Goal: Task Accomplishment & Management: Manage account settings

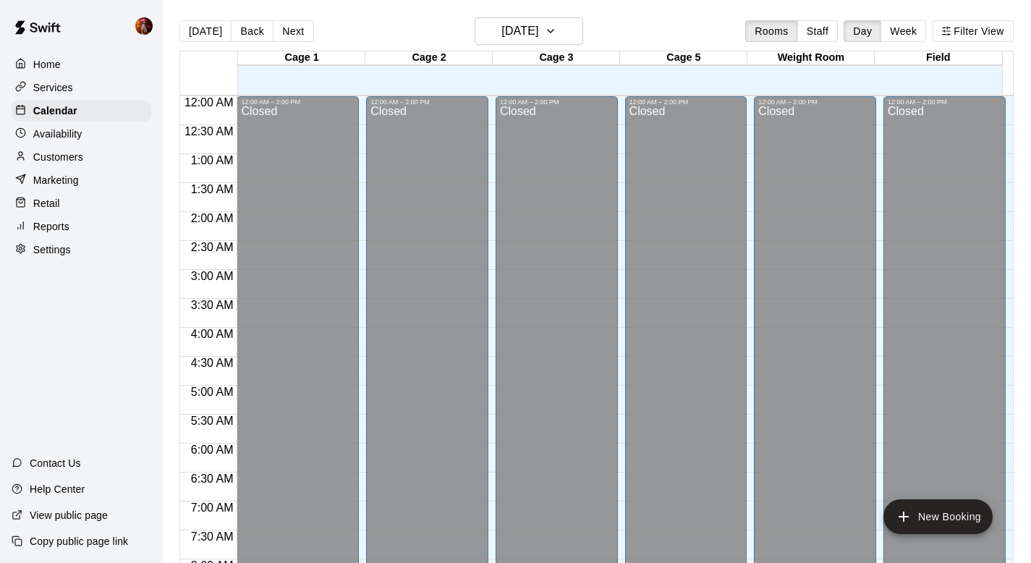
click at [78, 201] on div "Retail" at bounding box center [82, 203] width 140 height 22
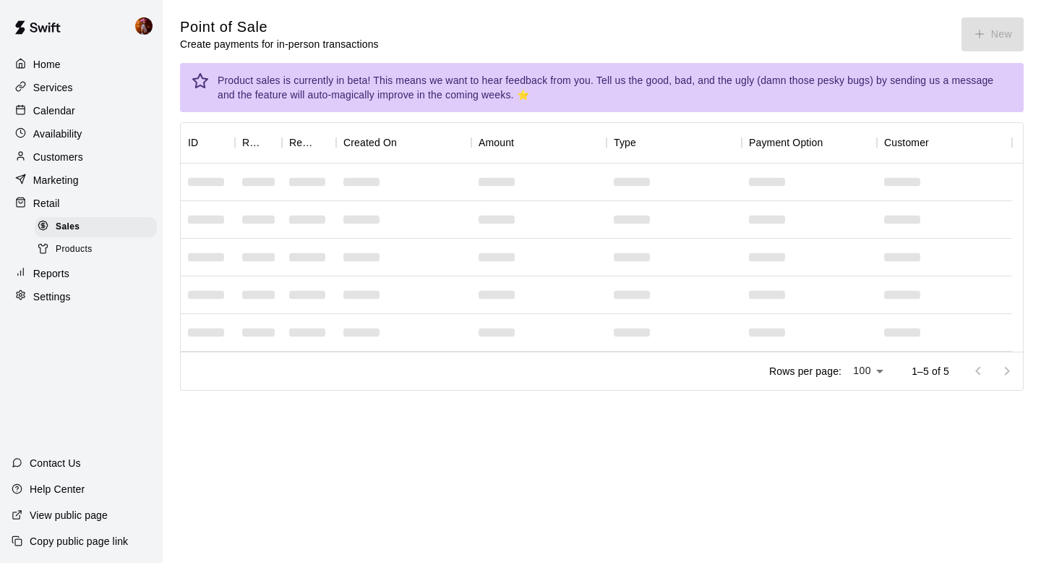
click at [89, 244] on span "Products" at bounding box center [74, 249] width 37 height 14
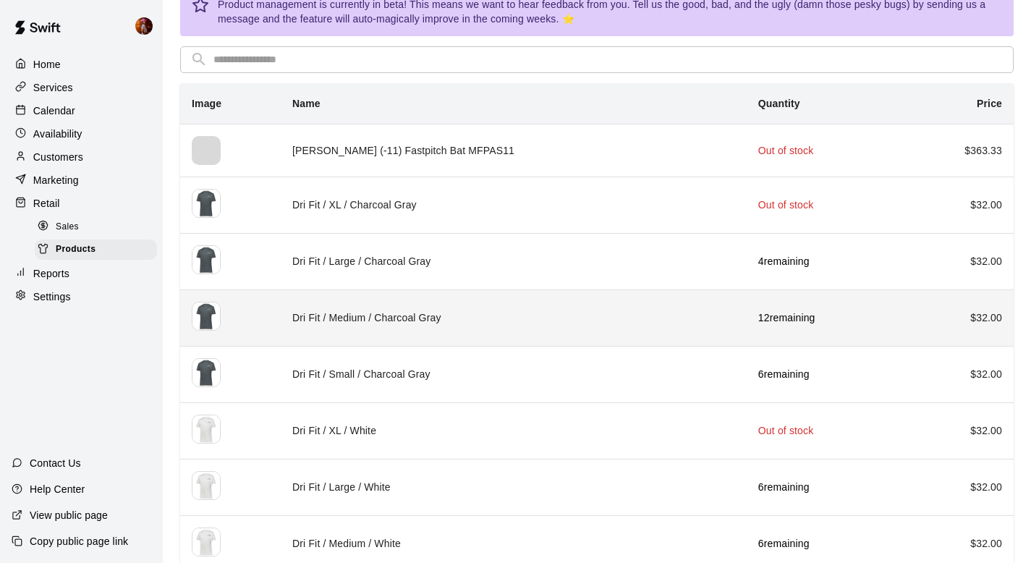
scroll to position [77, 0]
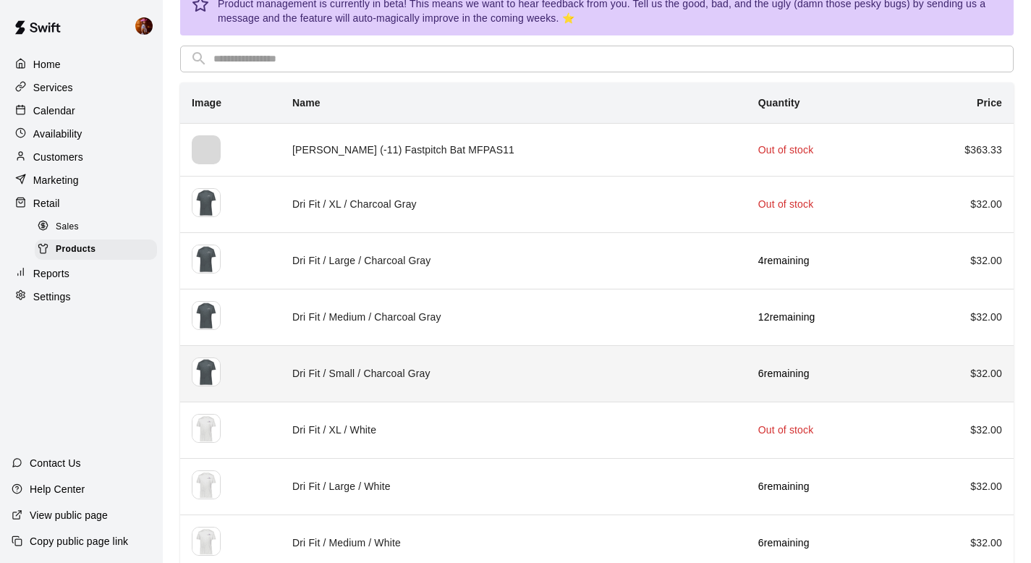
click at [498, 381] on td "Dri Fit / Small / Charcoal Gray" at bounding box center [514, 373] width 466 height 56
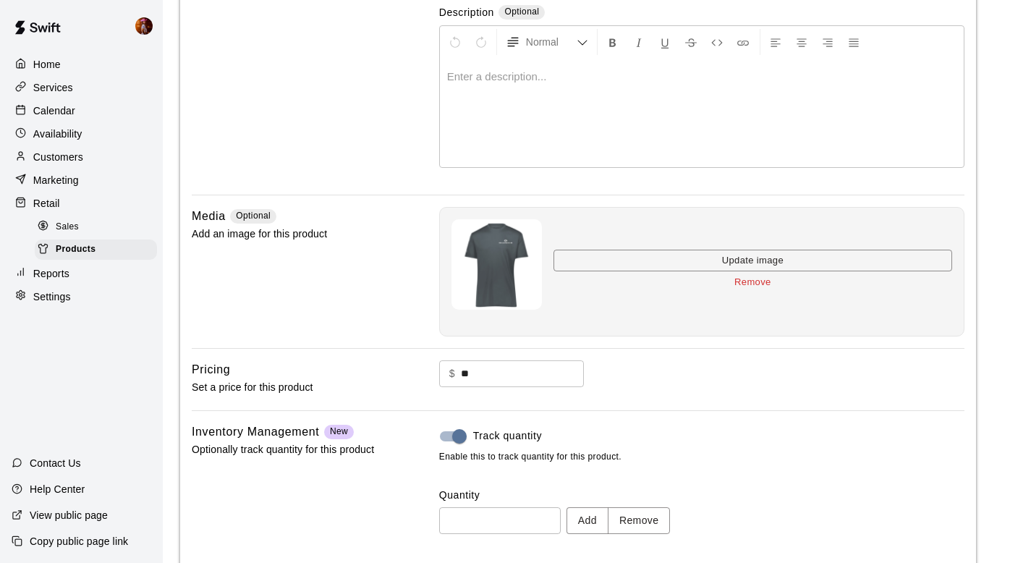
scroll to position [260, 0]
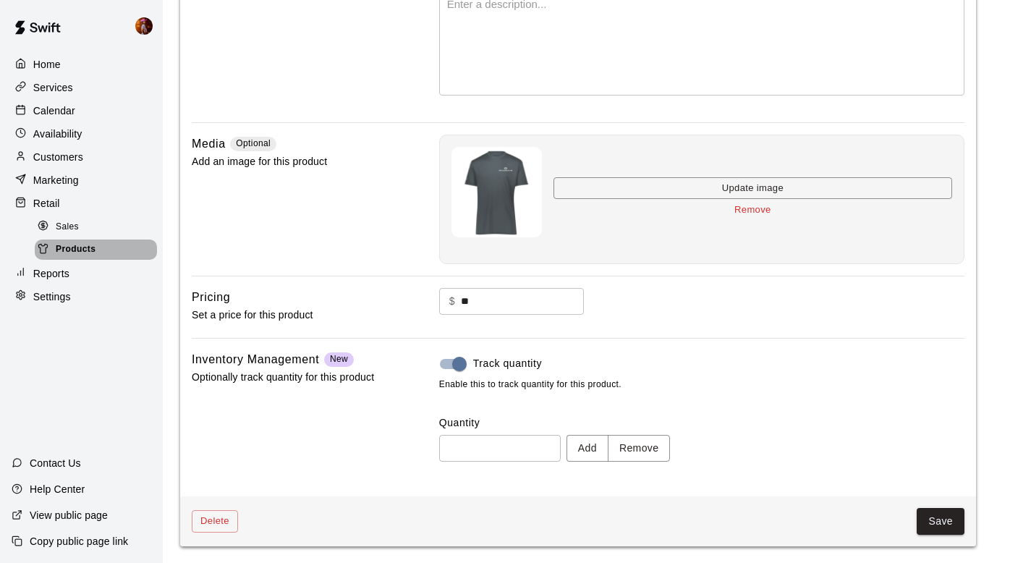
click at [85, 240] on div "Products" at bounding box center [96, 249] width 122 height 20
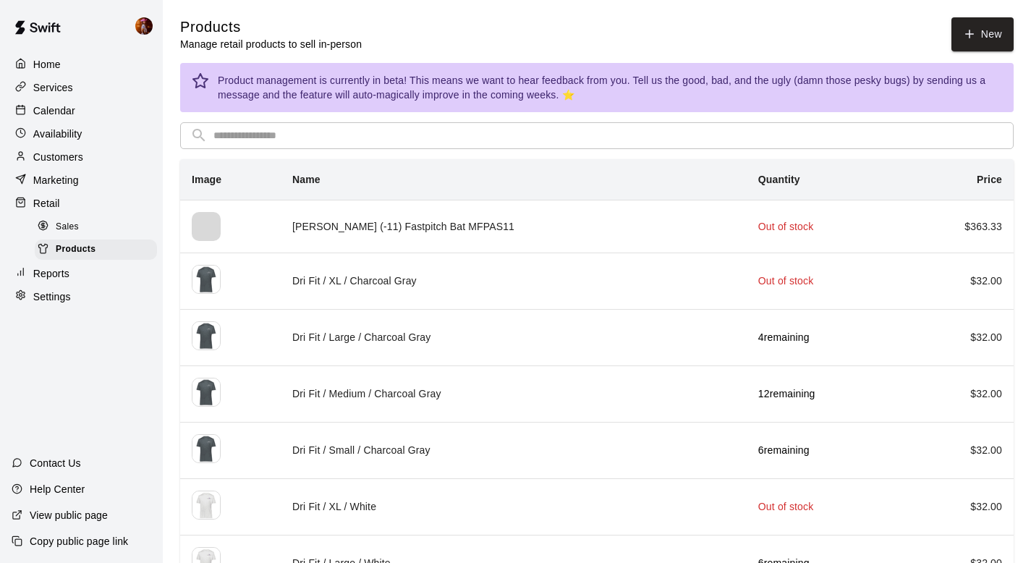
click at [82, 223] on div "Sales" at bounding box center [96, 227] width 122 height 20
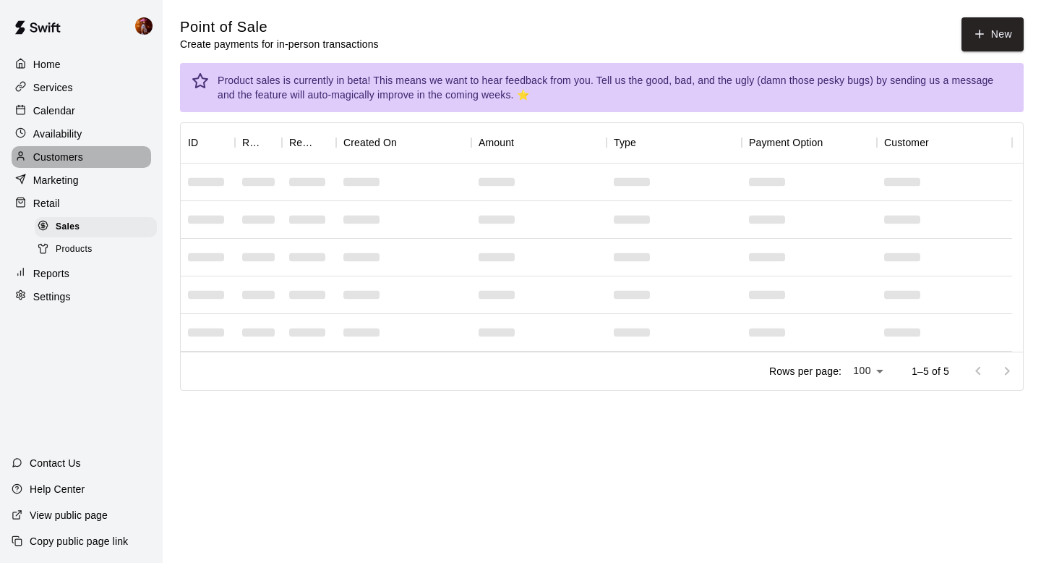
click at [63, 157] on p "Customers" at bounding box center [58, 157] width 50 height 14
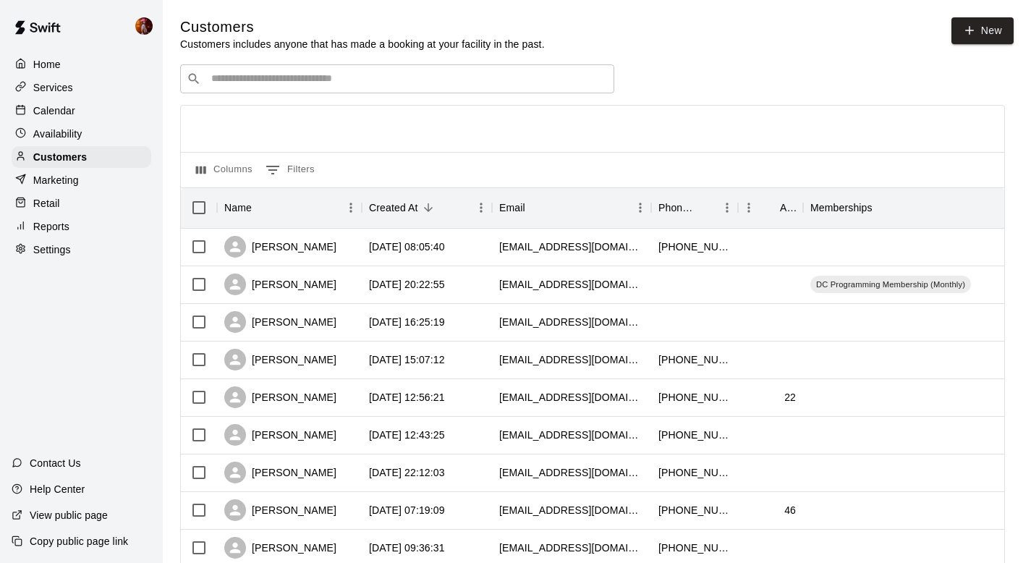
click at [50, 203] on p "Retail" at bounding box center [46, 203] width 27 height 14
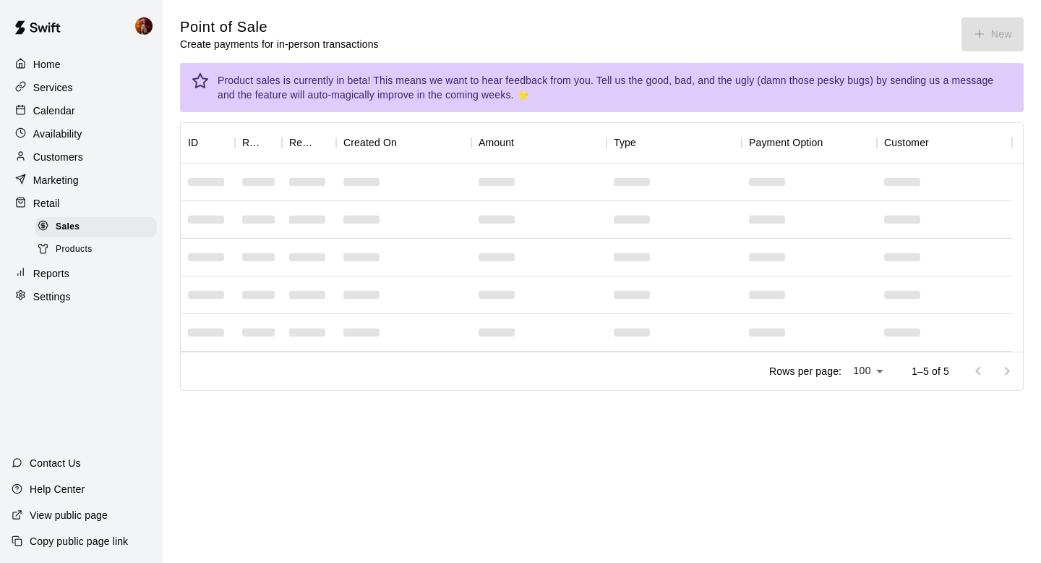
click at [68, 250] on span "Products" at bounding box center [74, 249] width 37 height 14
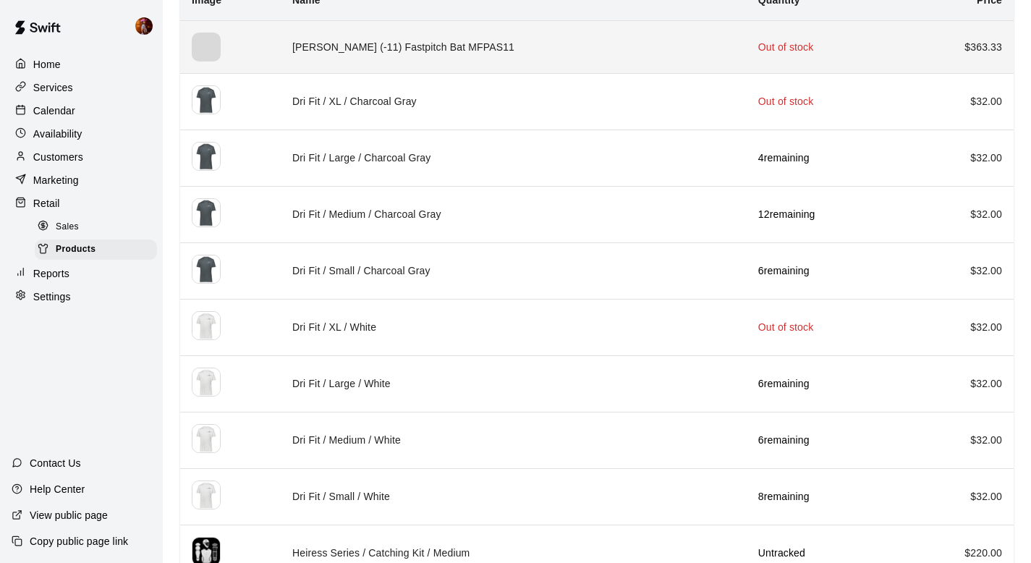
scroll to position [203, 0]
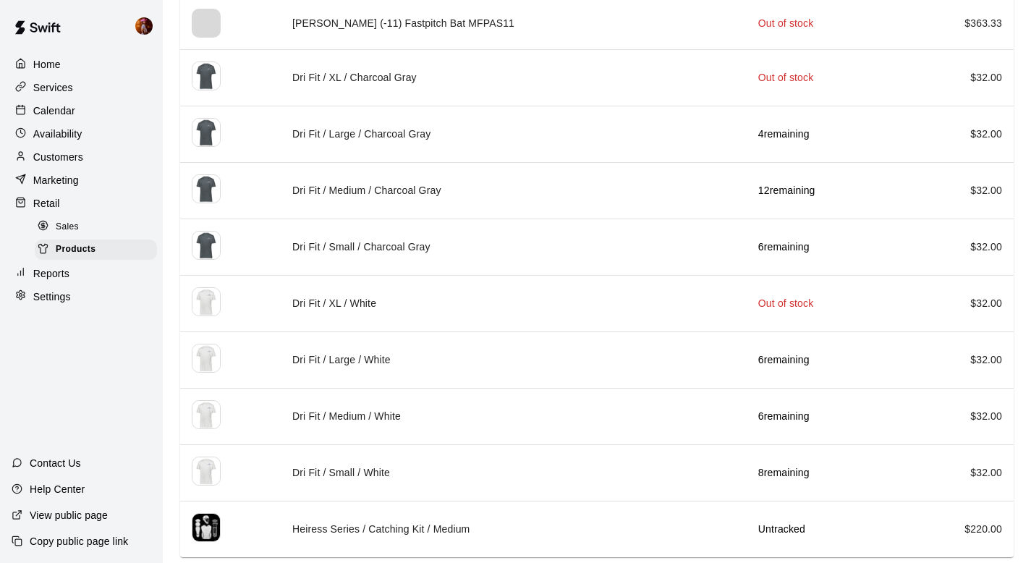
click at [67, 161] on p "Customers" at bounding box center [58, 157] width 50 height 14
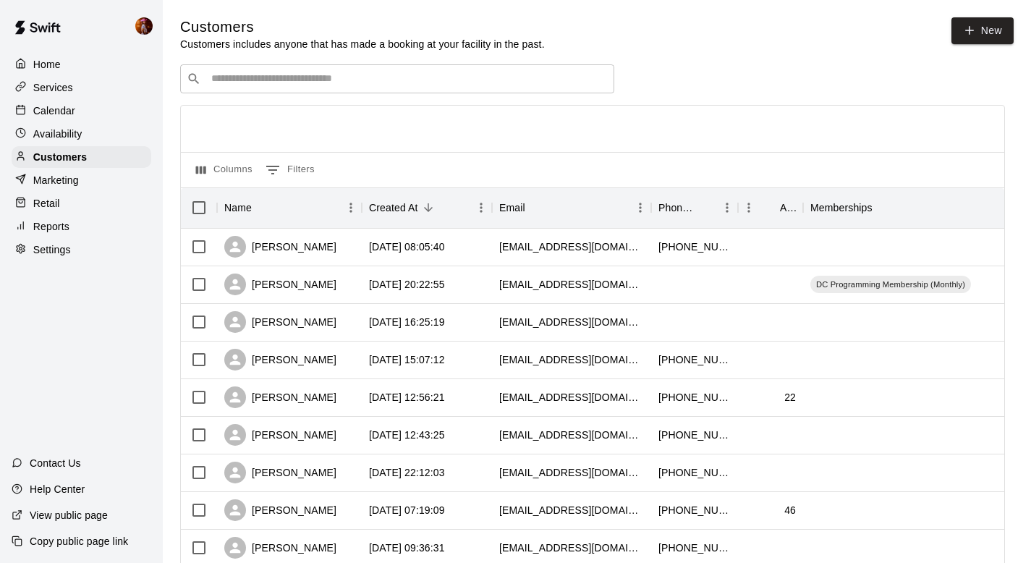
click at [264, 77] on input "Search customers by name or email" at bounding box center [407, 79] width 401 height 14
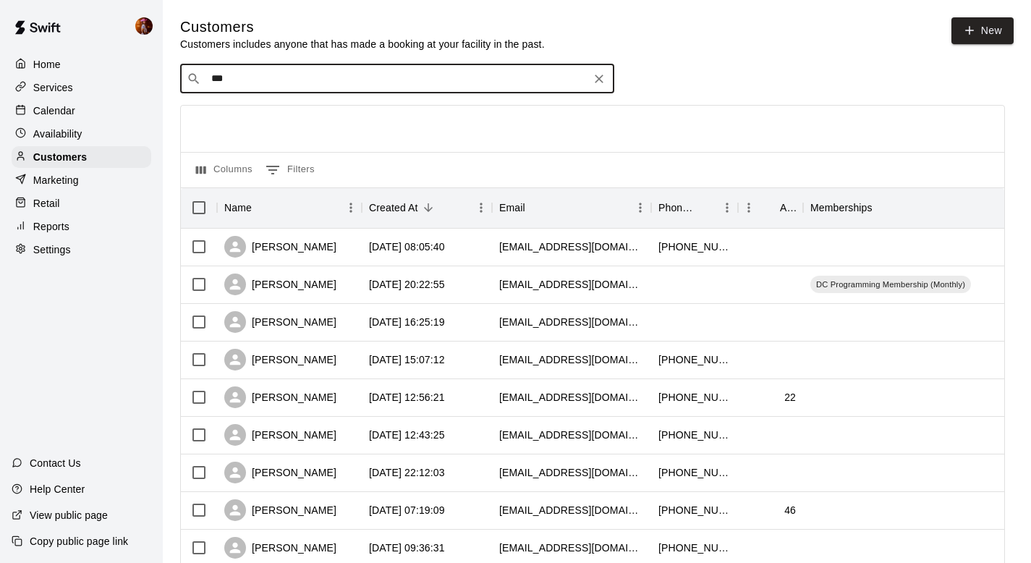
type input "****"
click at [315, 117] on div "Maizy McLain allisong1975@aol.com" at bounding box center [412, 116] width 382 height 31
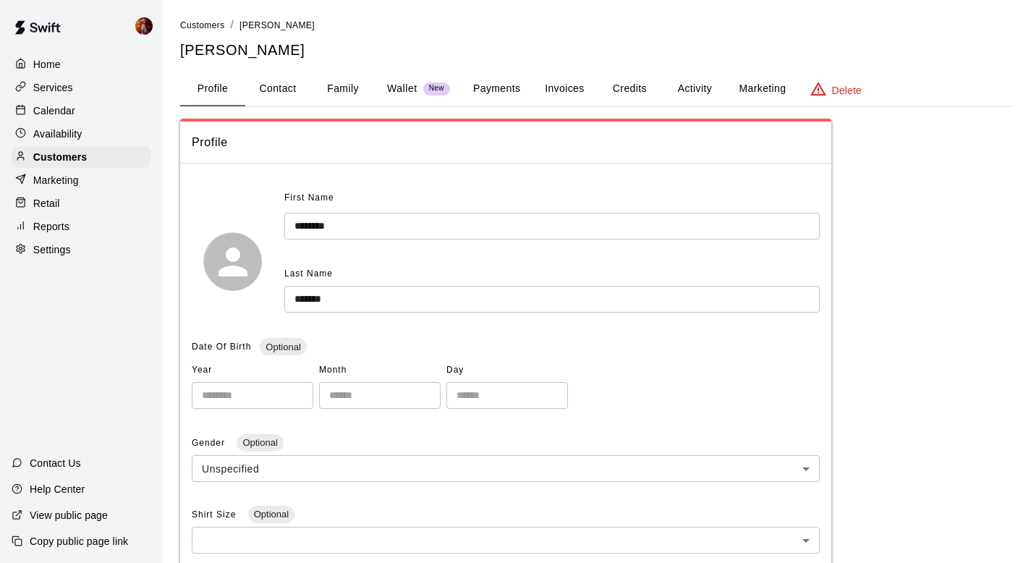
click at [494, 87] on button "Payments" at bounding box center [496, 89] width 70 height 35
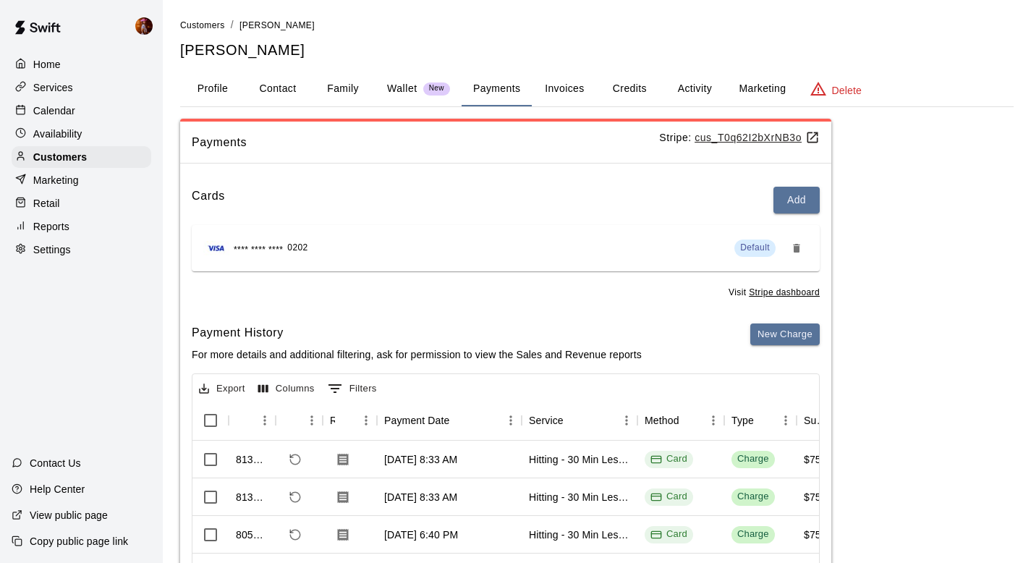
click at [419, 88] on div "Wallet New" at bounding box center [418, 88] width 63 height 15
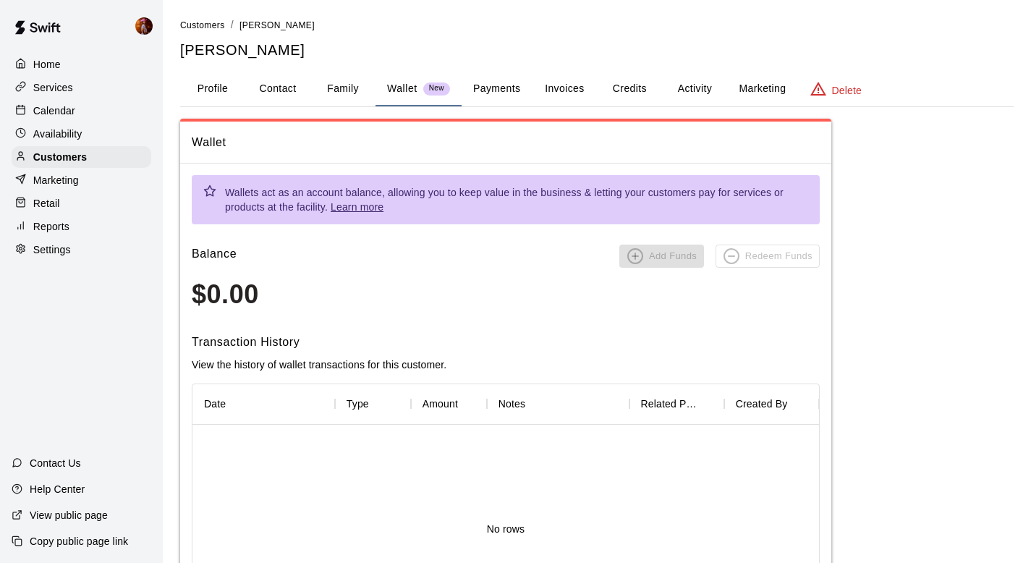
click at [290, 89] on button "Contact" at bounding box center [277, 89] width 65 height 35
select select "**"
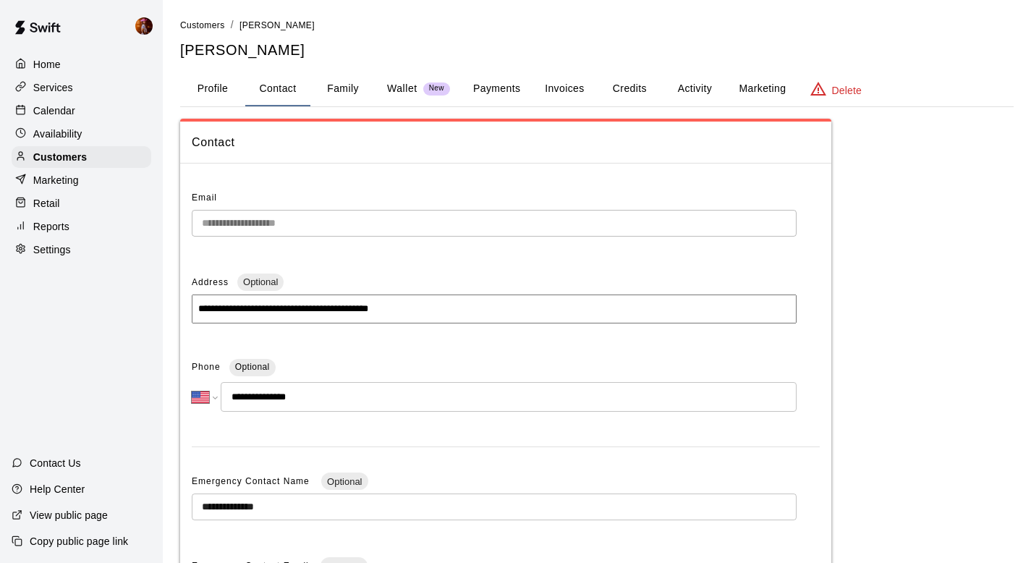
click at [699, 94] on button "Activity" at bounding box center [694, 89] width 65 height 35
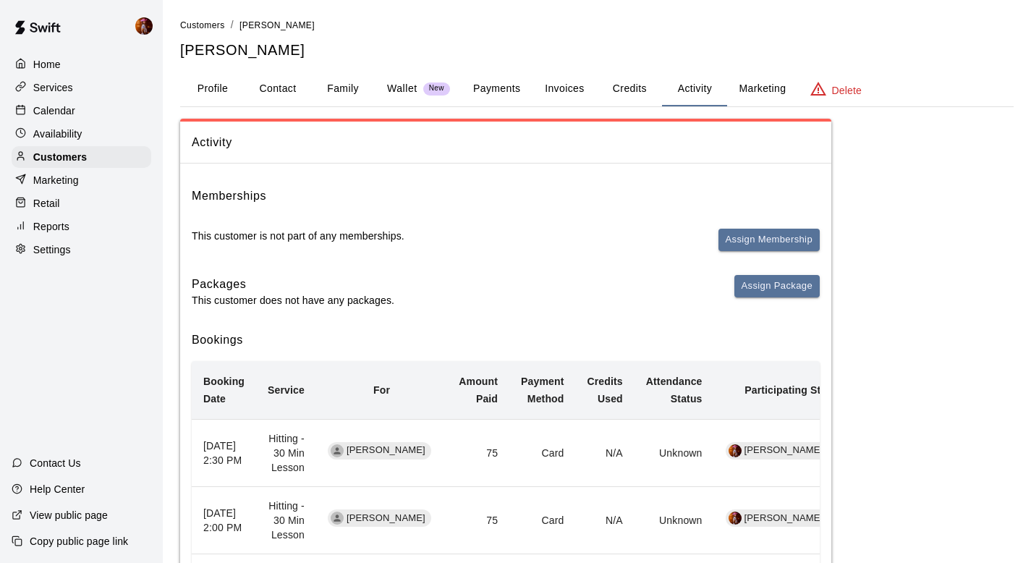
click at [560, 85] on button "Invoices" at bounding box center [564, 89] width 65 height 35
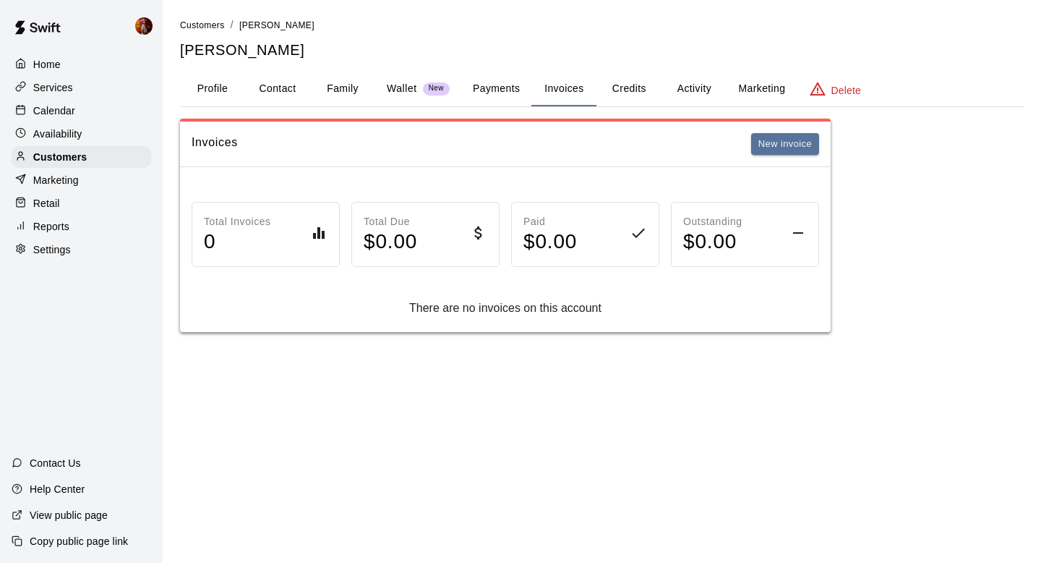
click at [519, 89] on button "Payments" at bounding box center [496, 89] width 70 height 35
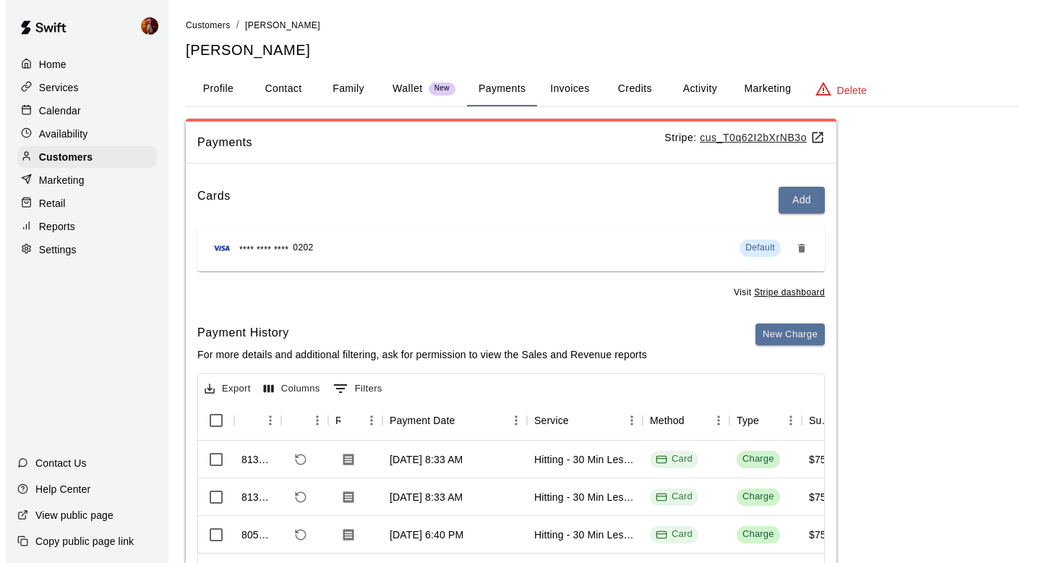
scroll to position [53, 0]
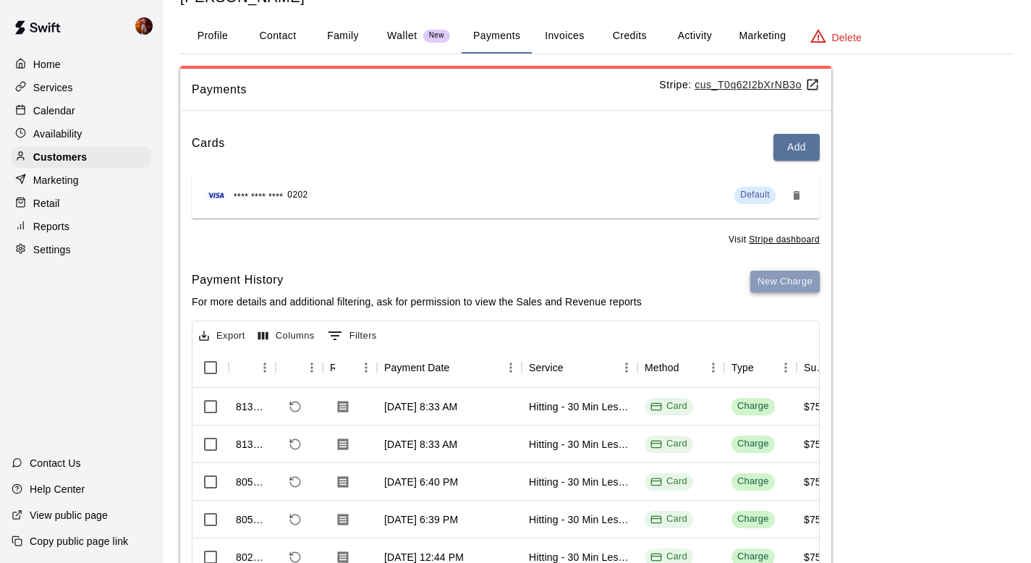
click at [755, 277] on button "New Charge" at bounding box center [784, 281] width 69 height 22
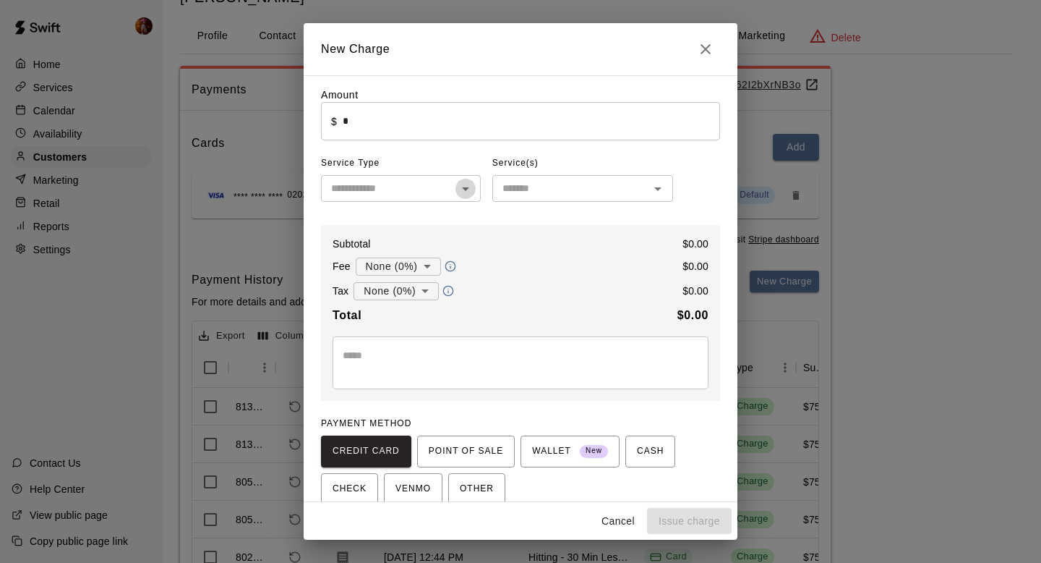
click at [457, 181] on icon "Open" at bounding box center [465, 188] width 17 height 17
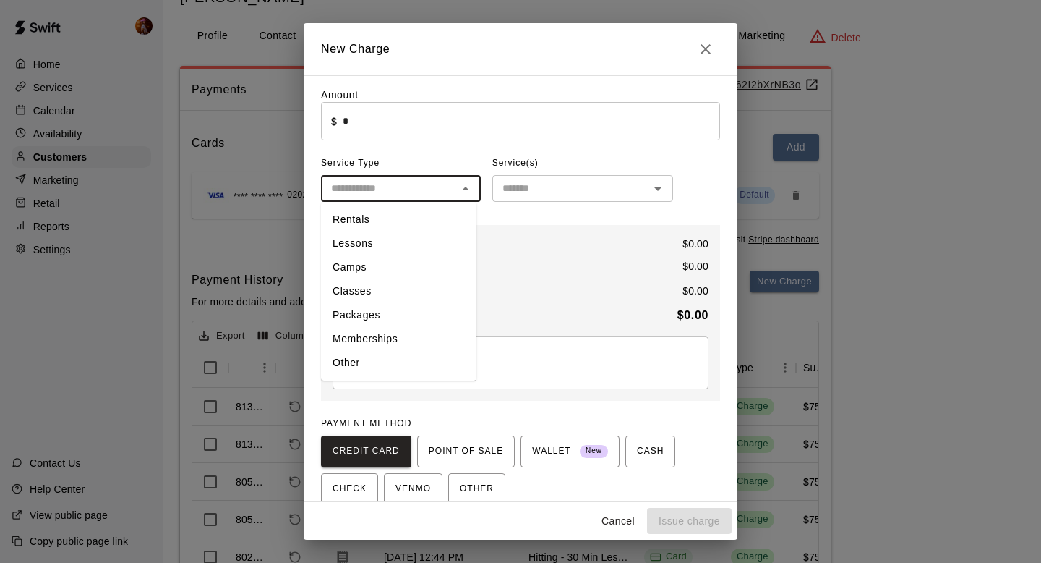
click at [533, 198] on div "​" at bounding box center [582, 188] width 181 height 27
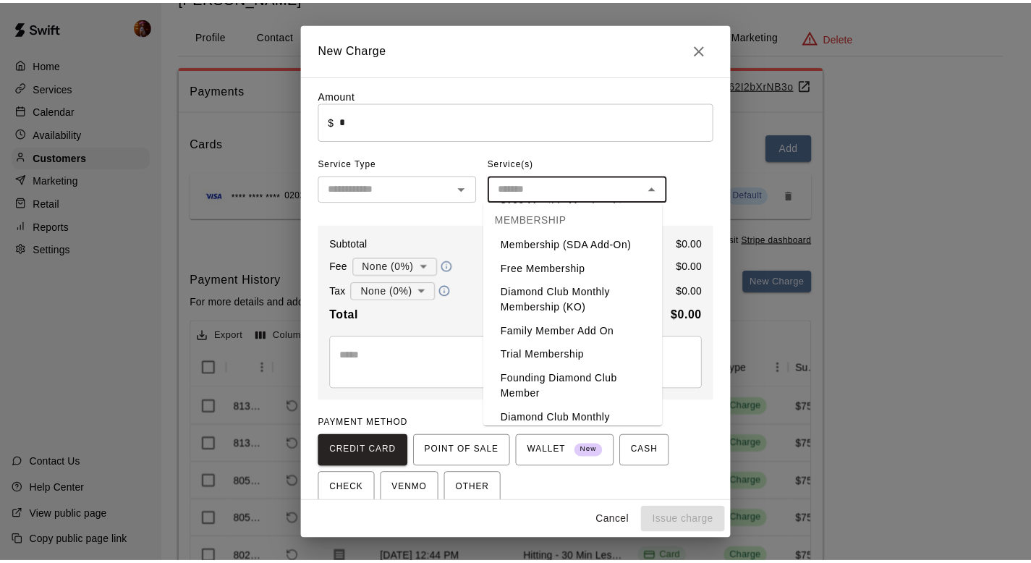
scroll to position [2818, 0]
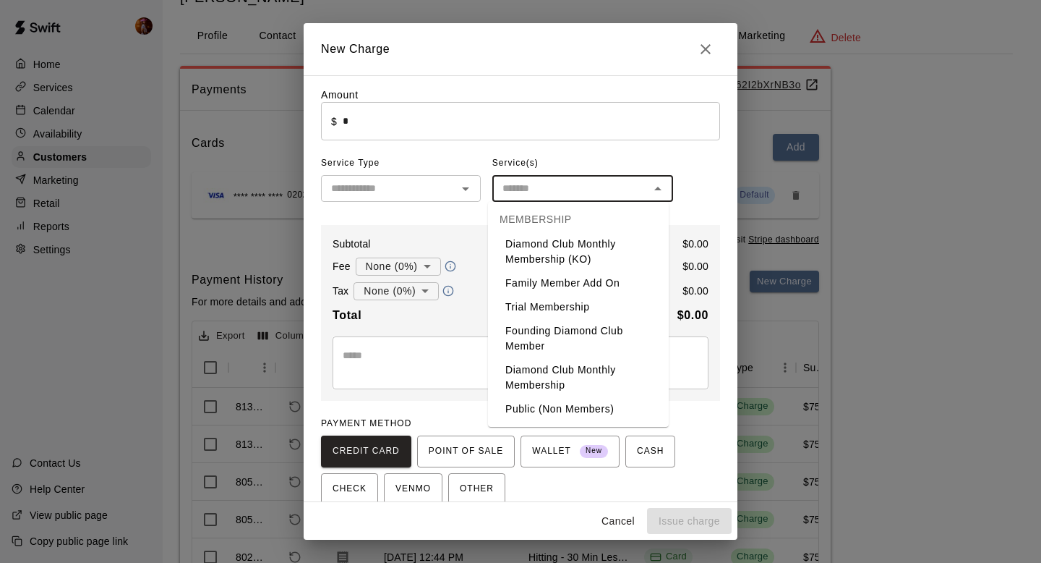
click at [638, 160] on div "Service(s)" at bounding box center [582, 163] width 181 height 23
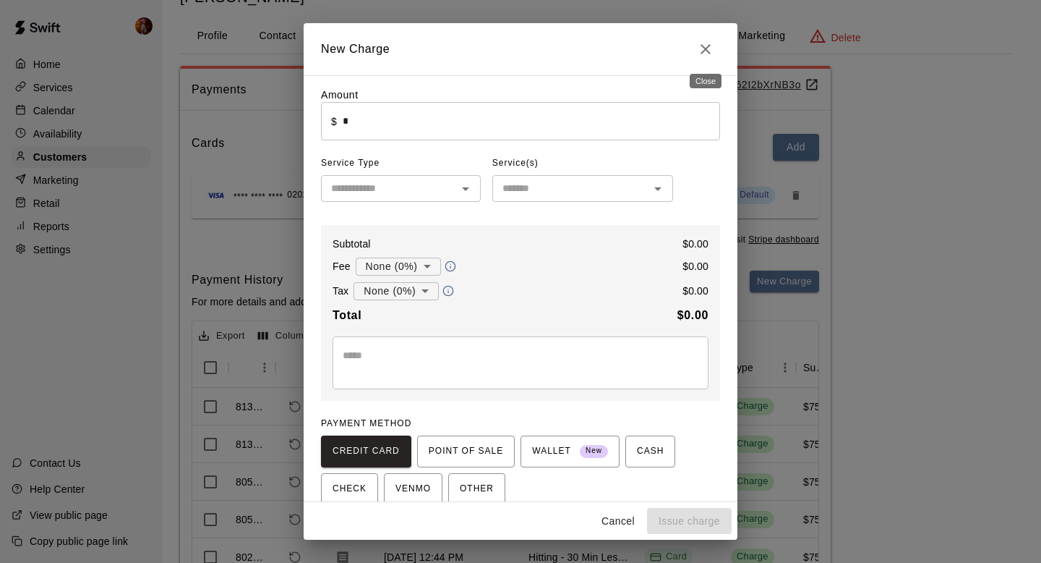
click at [700, 57] on icon "Close" at bounding box center [705, 48] width 17 height 17
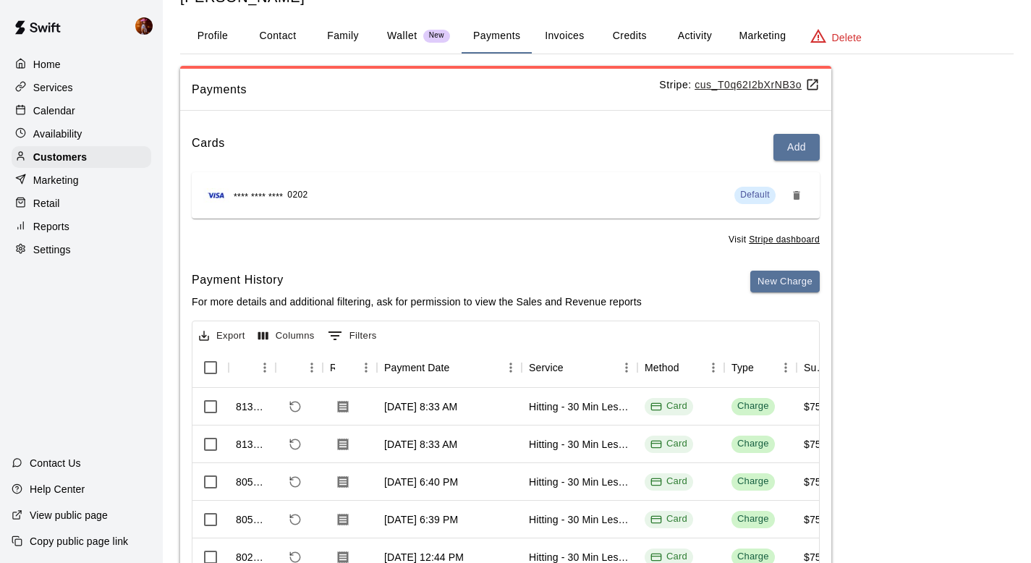
click at [20, 210] on div "Retail" at bounding box center [82, 203] width 140 height 22
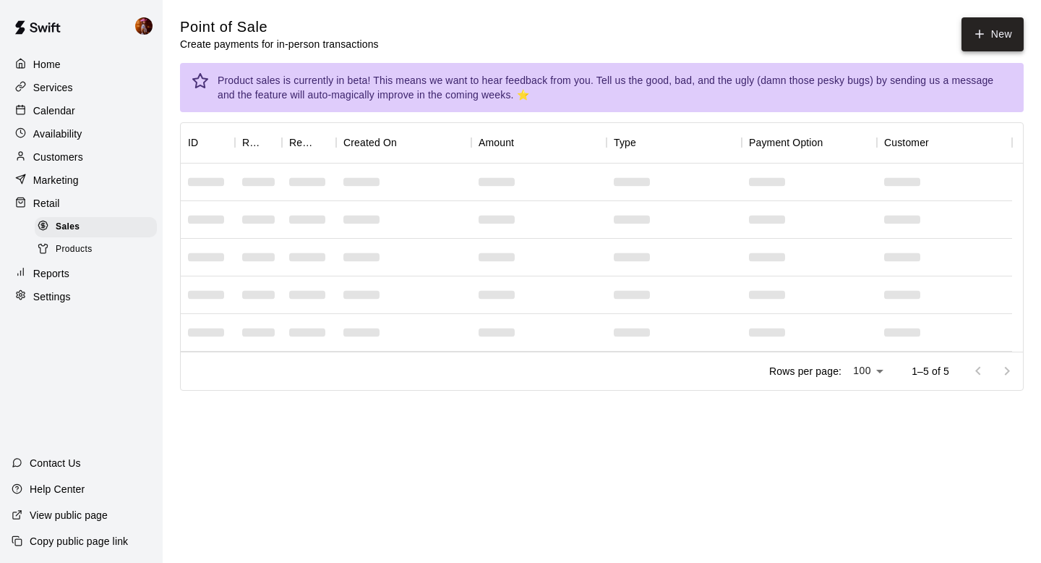
click at [979, 22] on button "New" at bounding box center [993, 34] width 62 height 34
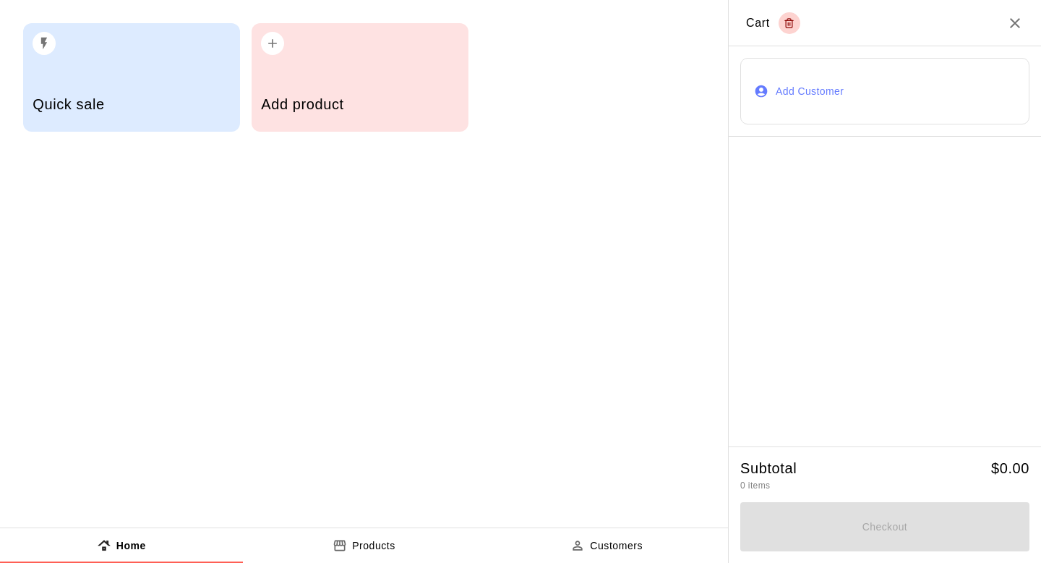
click at [802, 90] on button "Add Customer" at bounding box center [885, 91] width 289 height 67
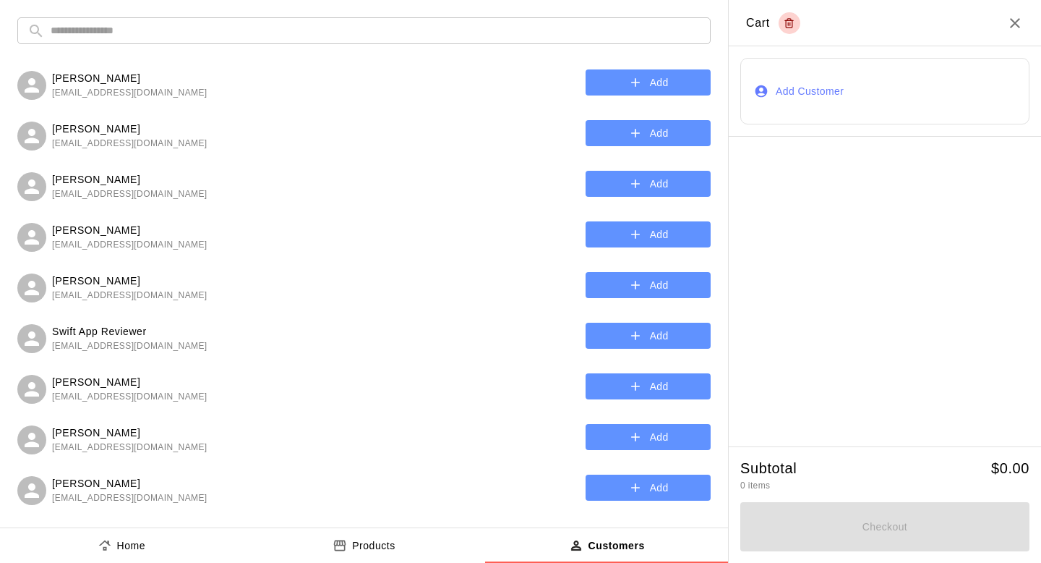
click at [248, 28] on input "text" at bounding box center [376, 30] width 650 height 27
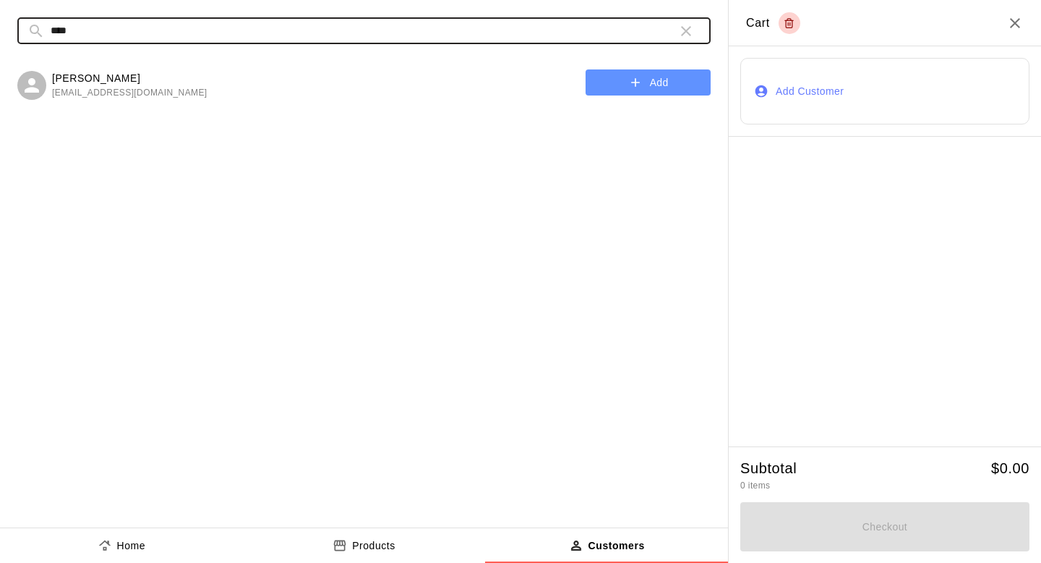
type input "****"
click at [591, 81] on button "Add" at bounding box center [648, 82] width 125 height 27
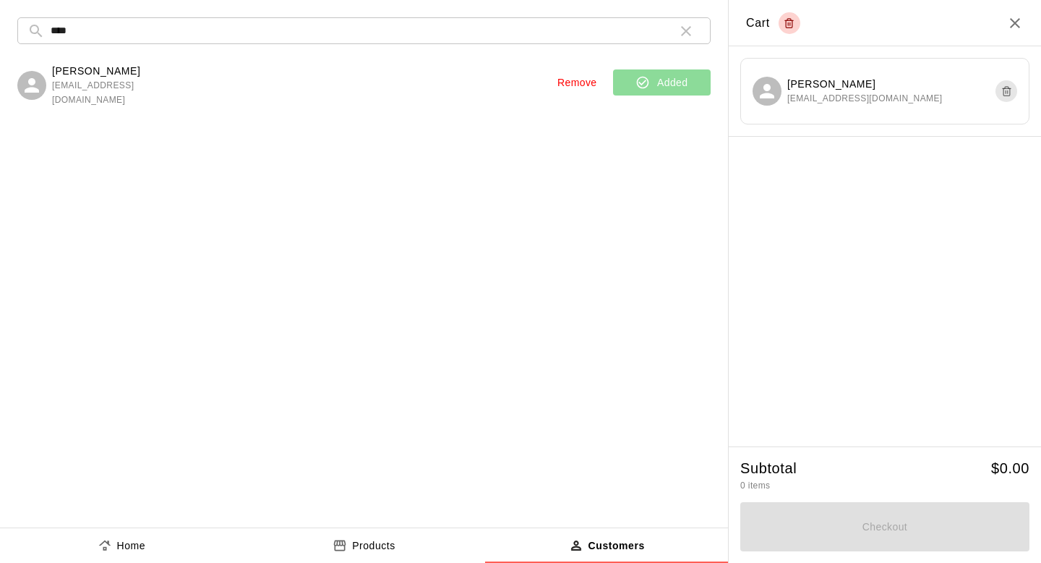
click at [362, 540] on p "Products" at bounding box center [373, 545] width 43 height 15
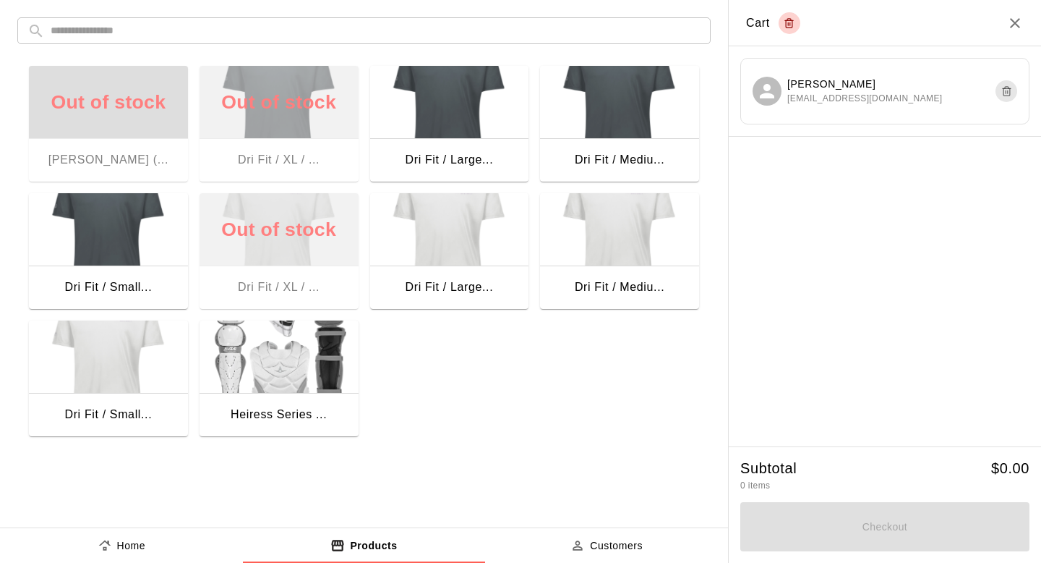
click at [144, 255] on img "button" at bounding box center [108, 229] width 159 height 72
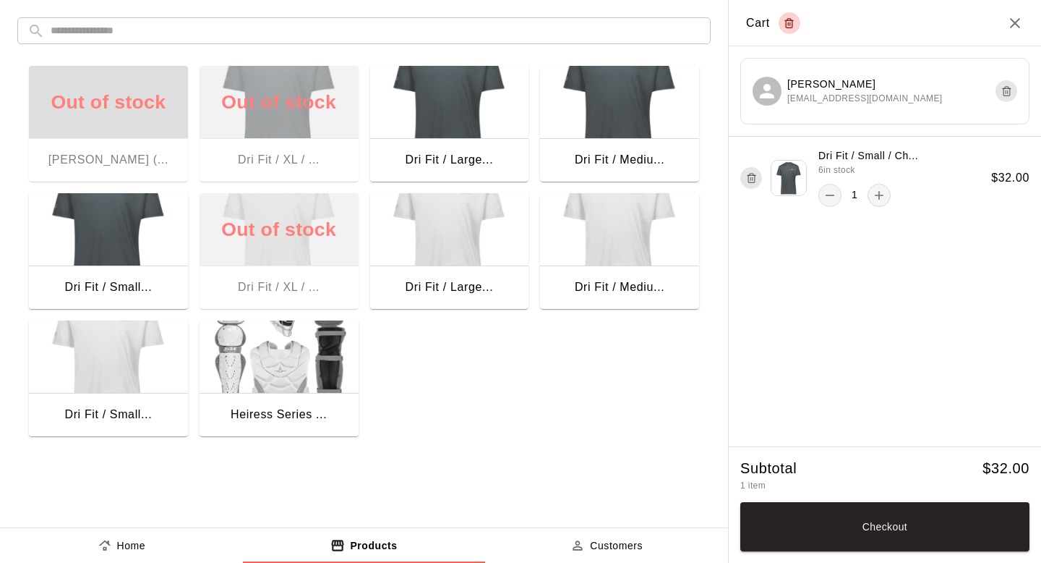
click at [144, 255] on img "button" at bounding box center [108, 229] width 159 height 72
click at [843, 546] on button "Checkout" at bounding box center [885, 526] width 289 height 49
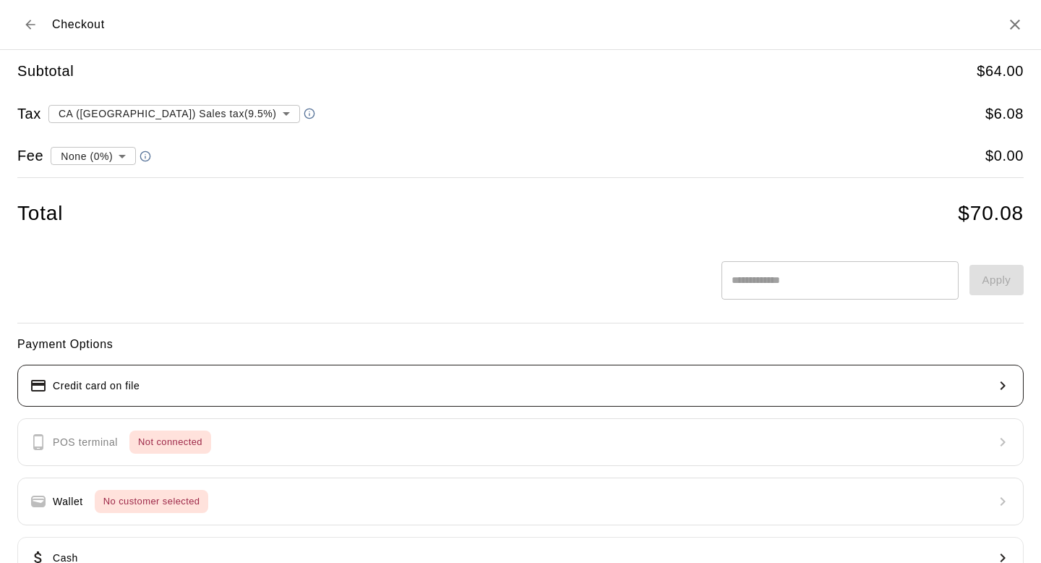
click at [119, 390] on p "Credit card on file" at bounding box center [96, 385] width 87 height 15
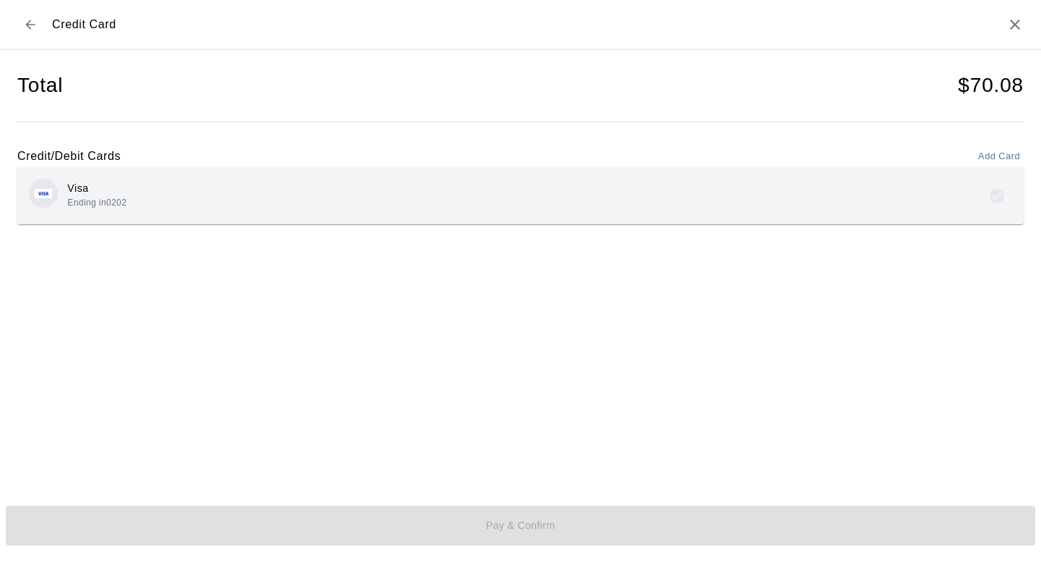
click at [258, 202] on div "Visa Ending in 0202" at bounding box center [521, 196] width 984 height 34
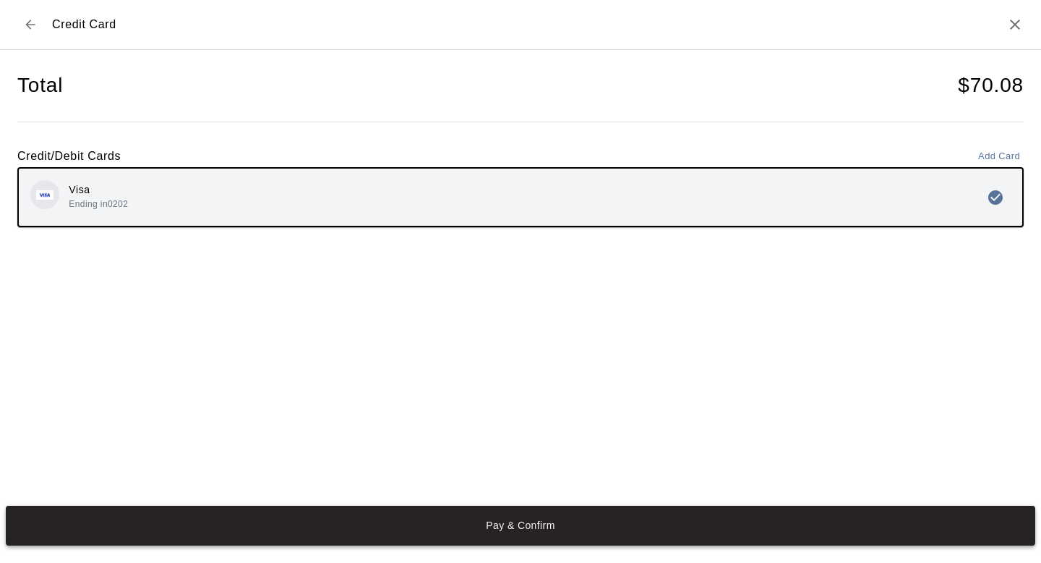
click at [450, 516] on button "Pay & Confirm" at bounding box center [521, 525] width 1030 height 39
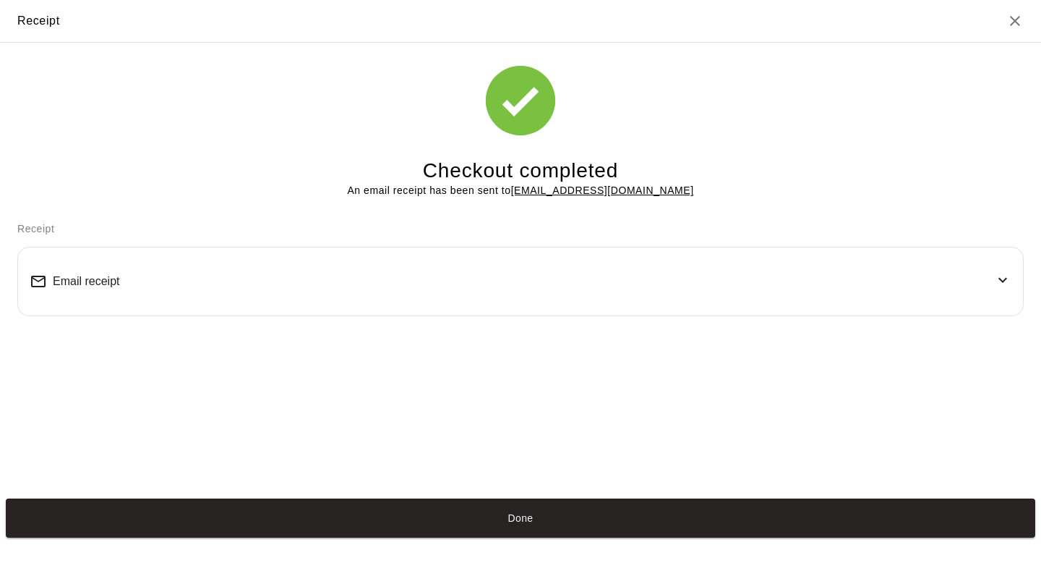
click at [450, 516] on button "Done" at bounding box center [521, 517] width 1030 height 39
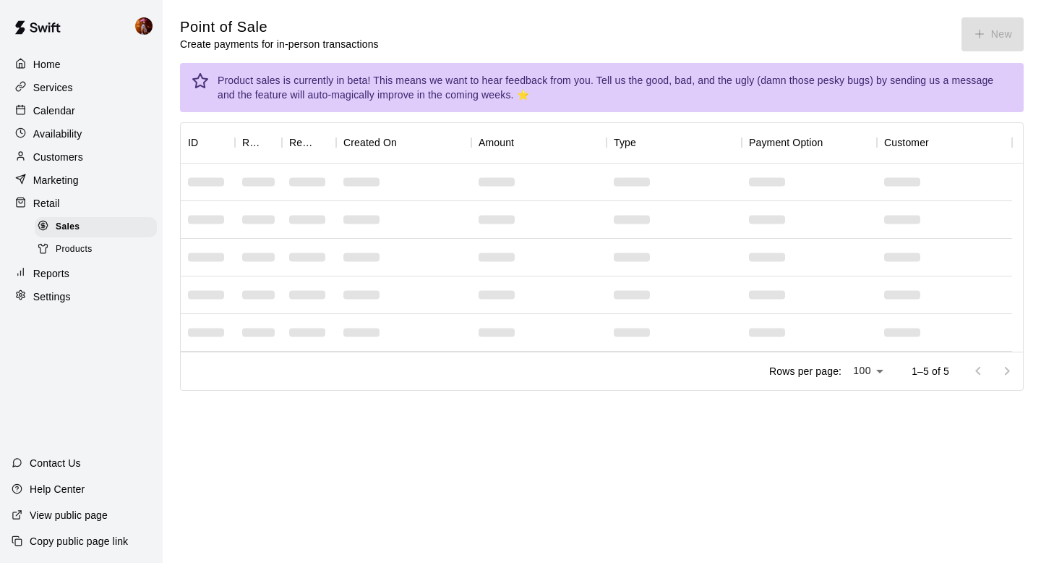
click at [64, 108] on p "Calendar" at bounding box center [54, 110] width 42 height 14
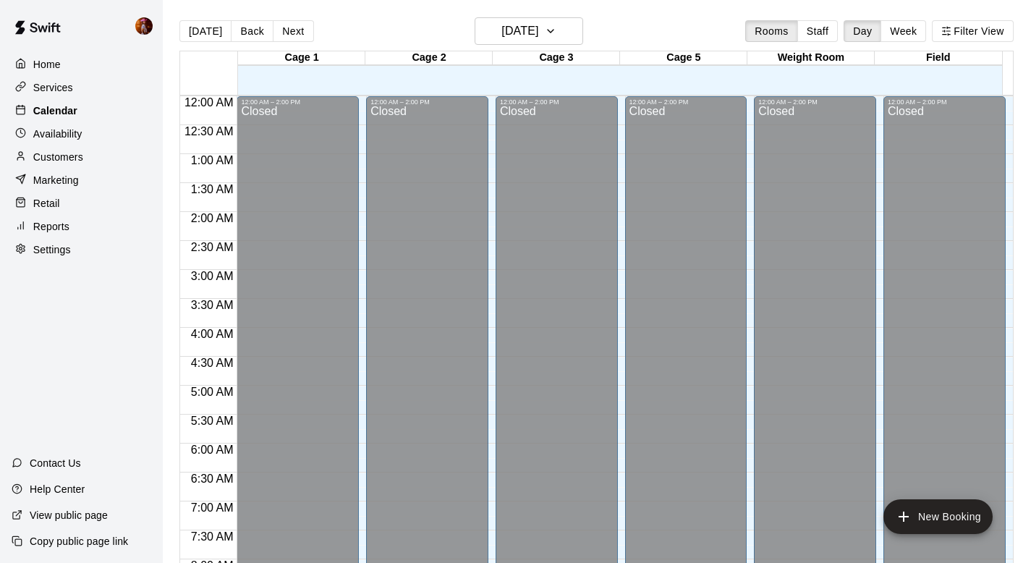
scroll to position [862, 0]
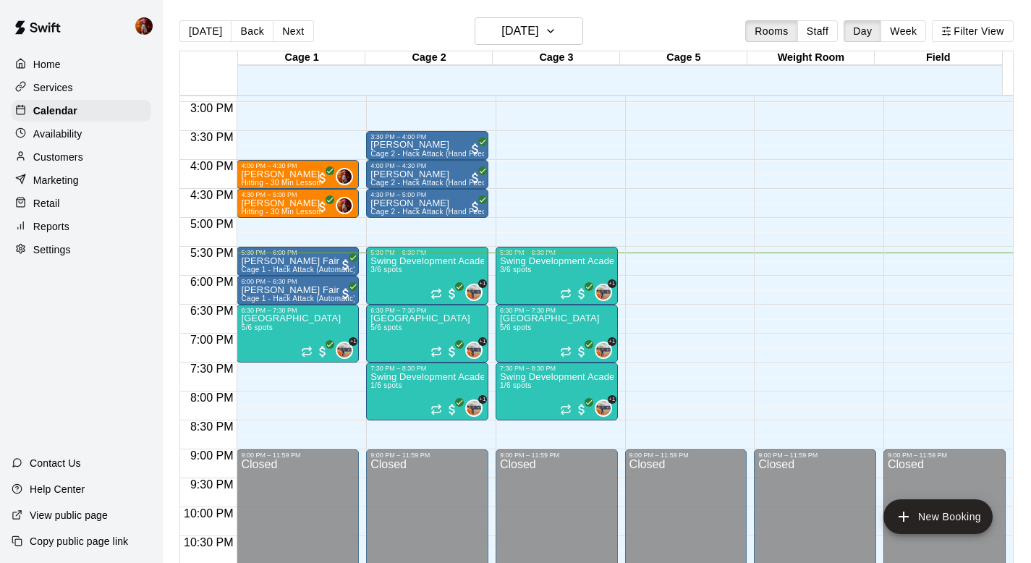
click at [66, 164] on div "Customers" at bounding box center [82, 157] width 140 height 22
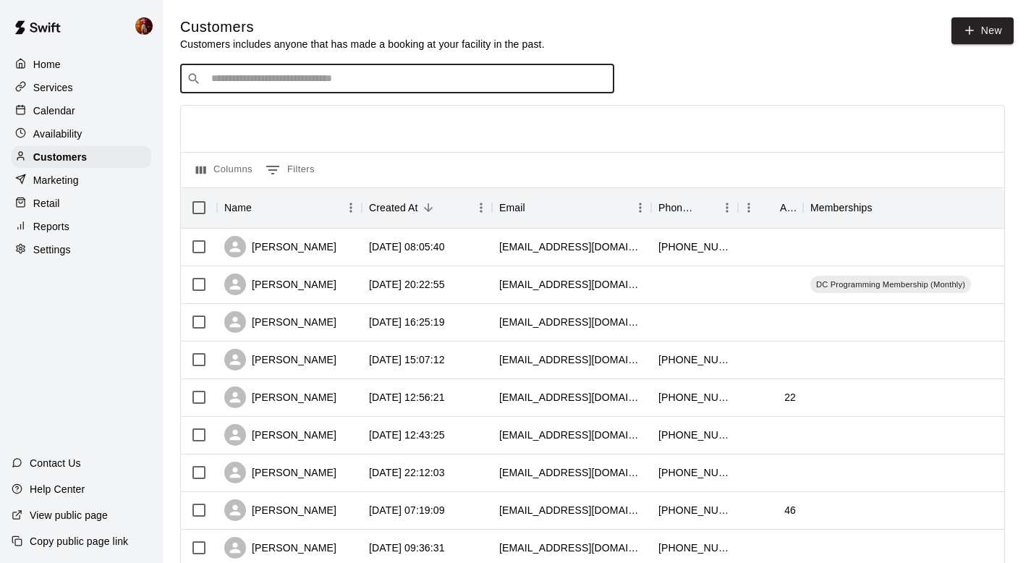
click at [293, 73] on input "Search customers by name or email" at bounding box center [407, 79] width 401 height 14
type input "****"
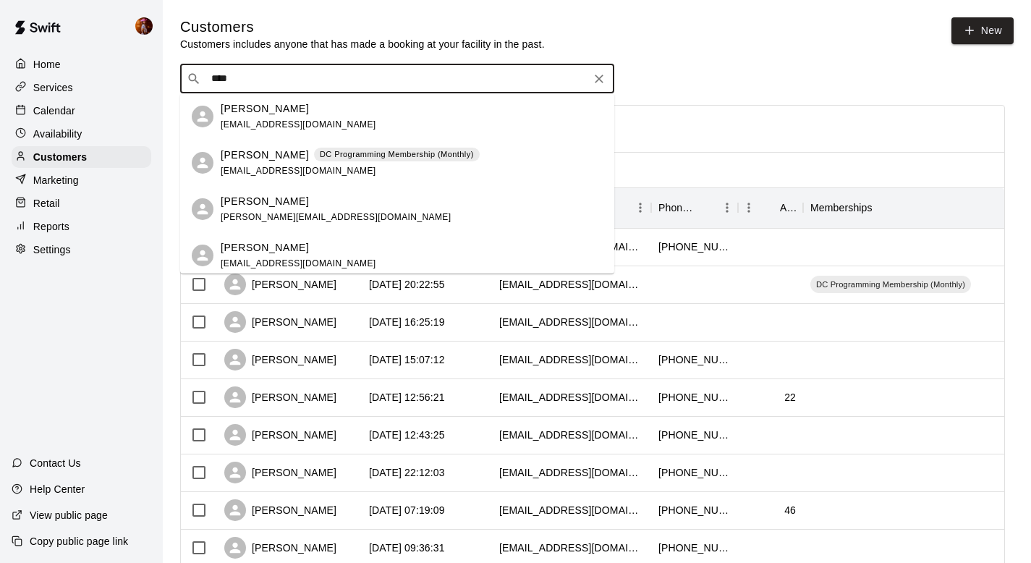
click at [283, 161] on p "[PERSON_NAME]" at bounding box center [265, 155] width 88 height 15
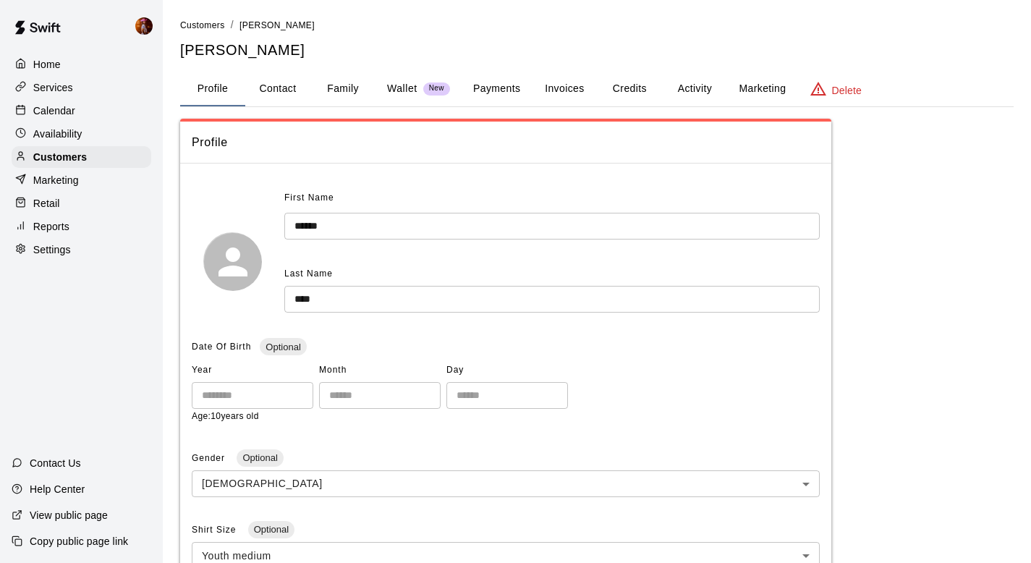
click at [693, 89] on button "Activity" at bounding box center [694, 89] width 65 height 35
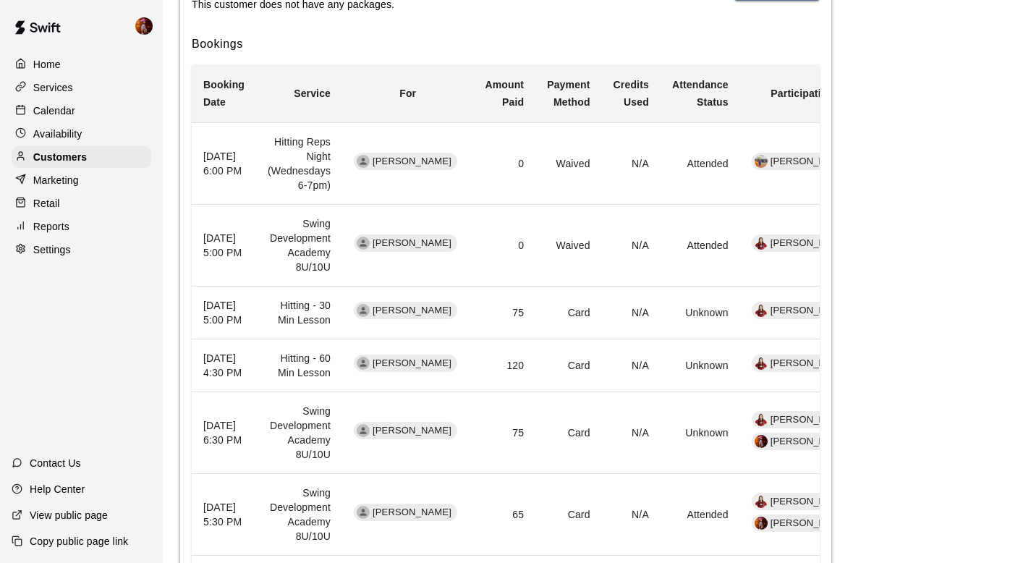
scroll to position [379, 0]
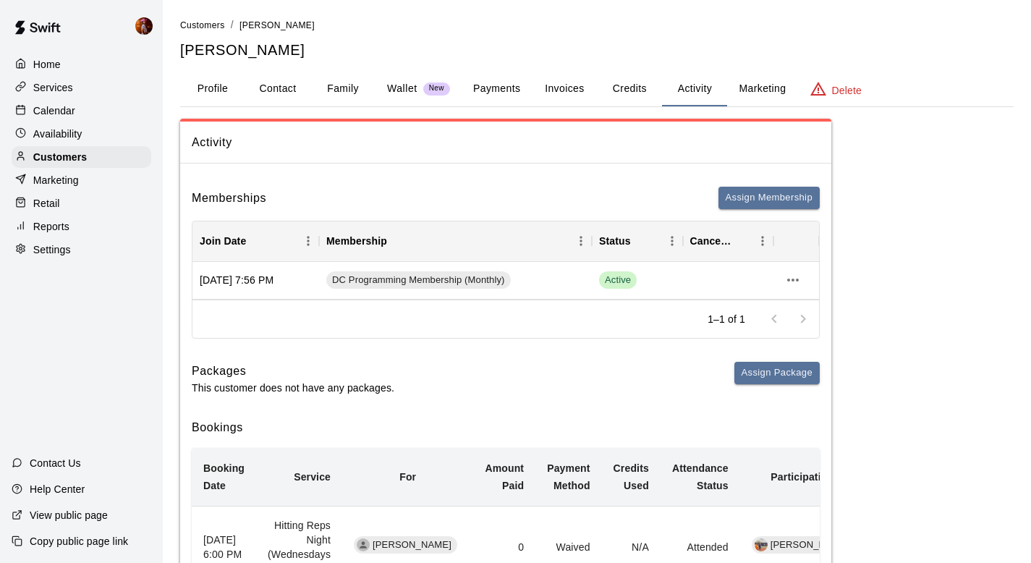
scroll to position [226, 0]
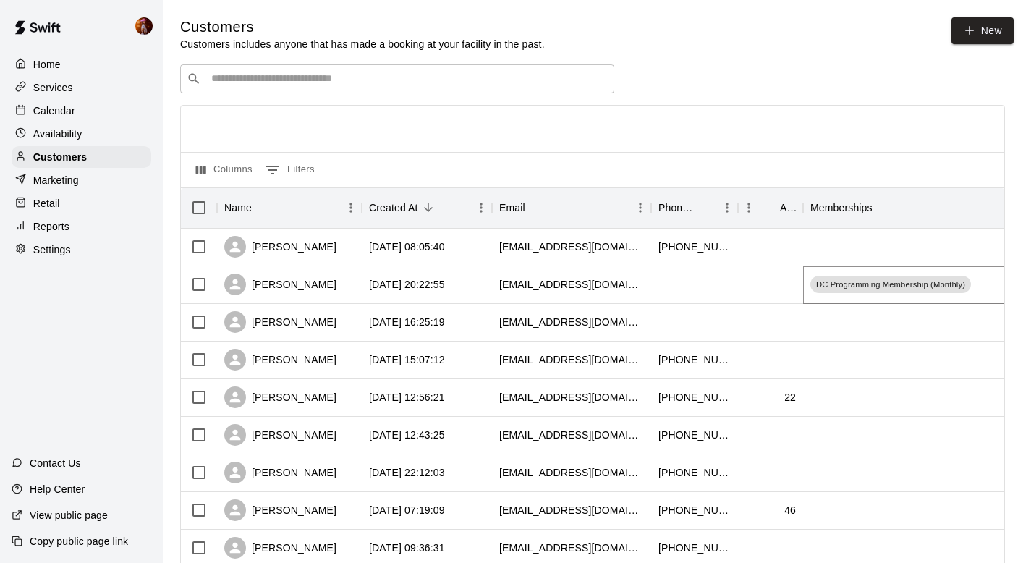
click at [836, 285] on span "DC Programming Membership (Monthly)" at bounding box center [890, 284] width 161 height 12
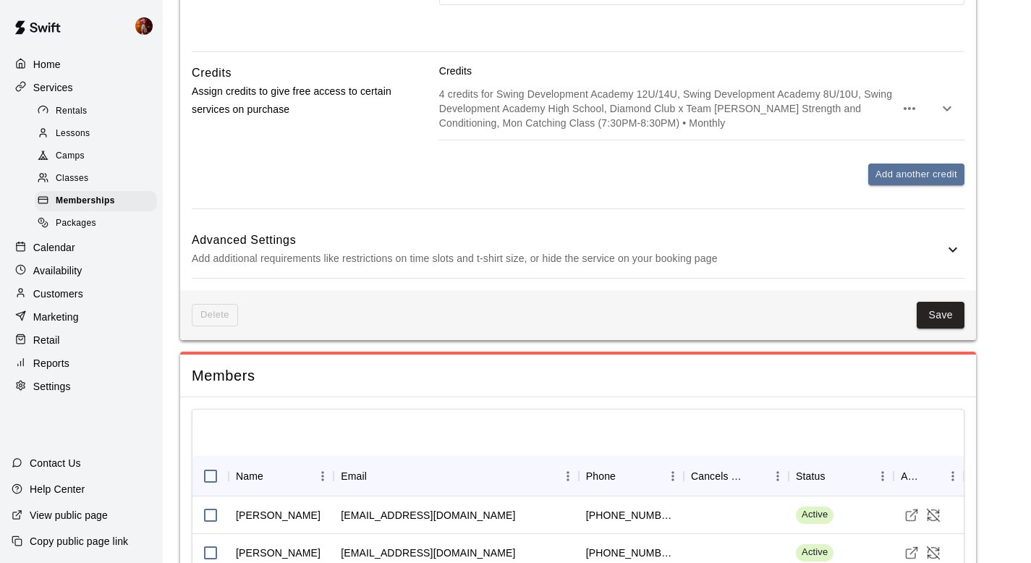
scroll to position [982, 0]
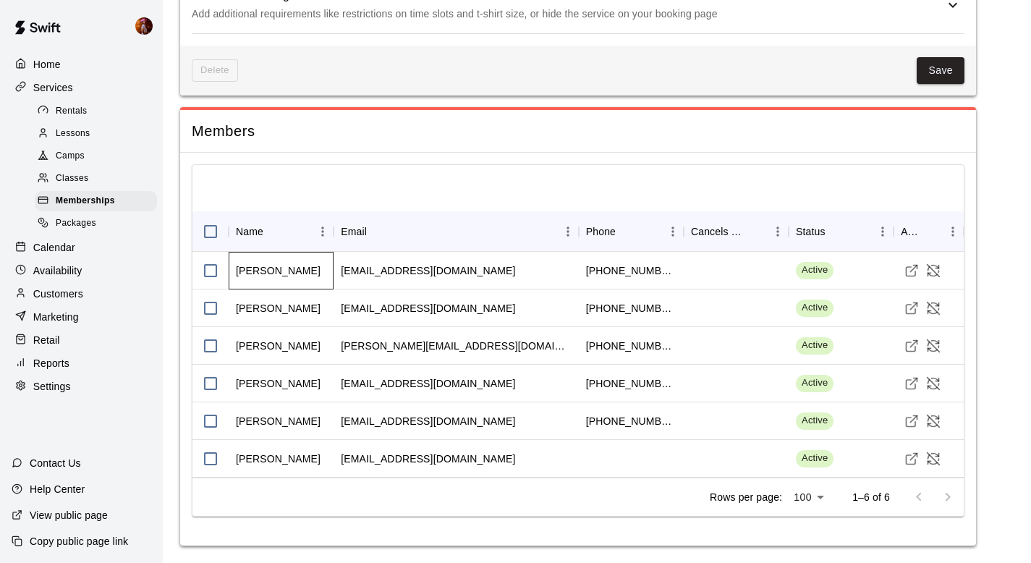
click at [271, 269] on div "[PERSON_NAME]" at bounding box center [278, 270] width 85 height 14
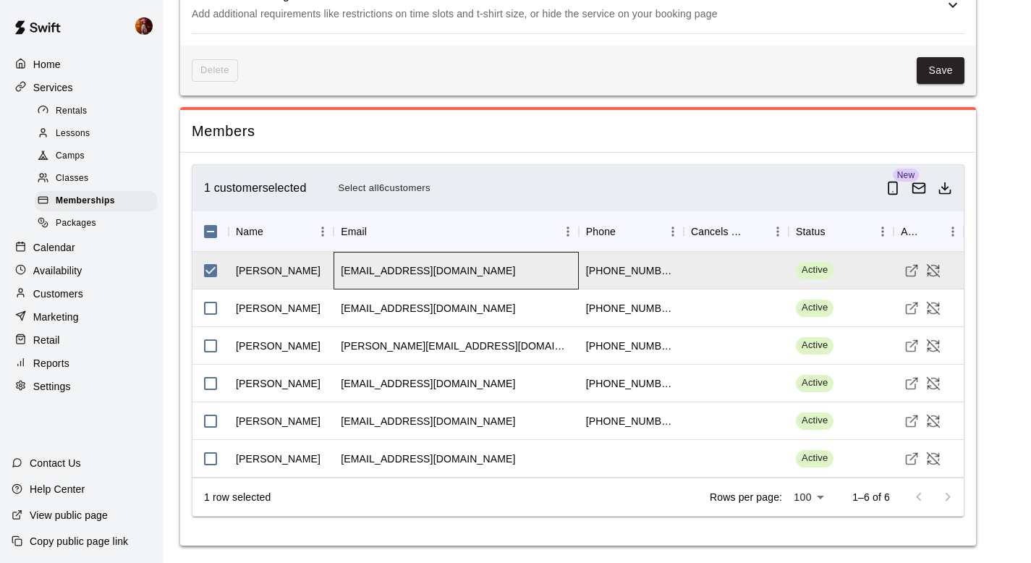
click at [390, 276] on div "[EMAIL_ADDRESS][DOMAIN_NAME]" at bounding box center [428, 270] width 174 height 14
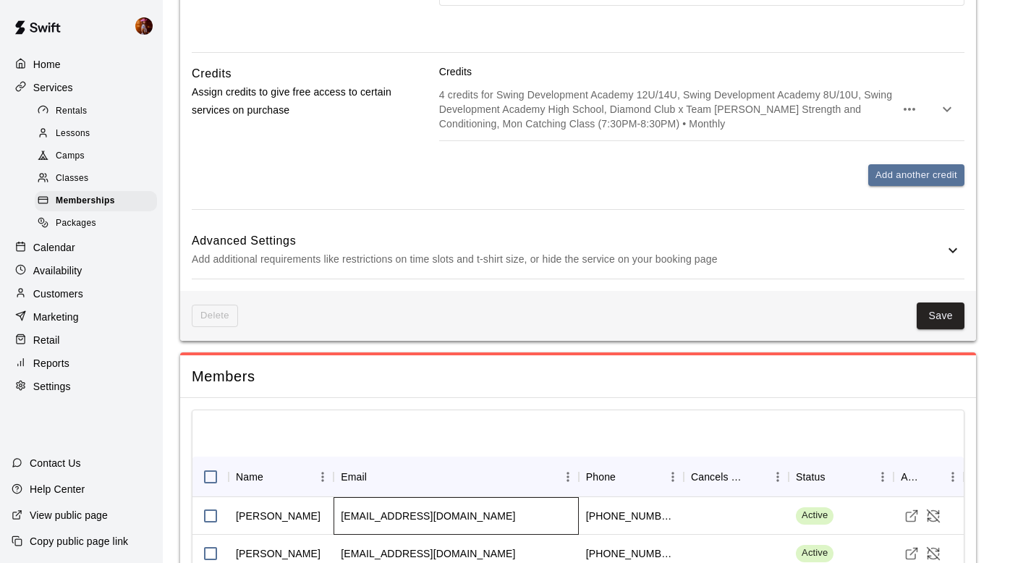
scroll to position [330, 0]
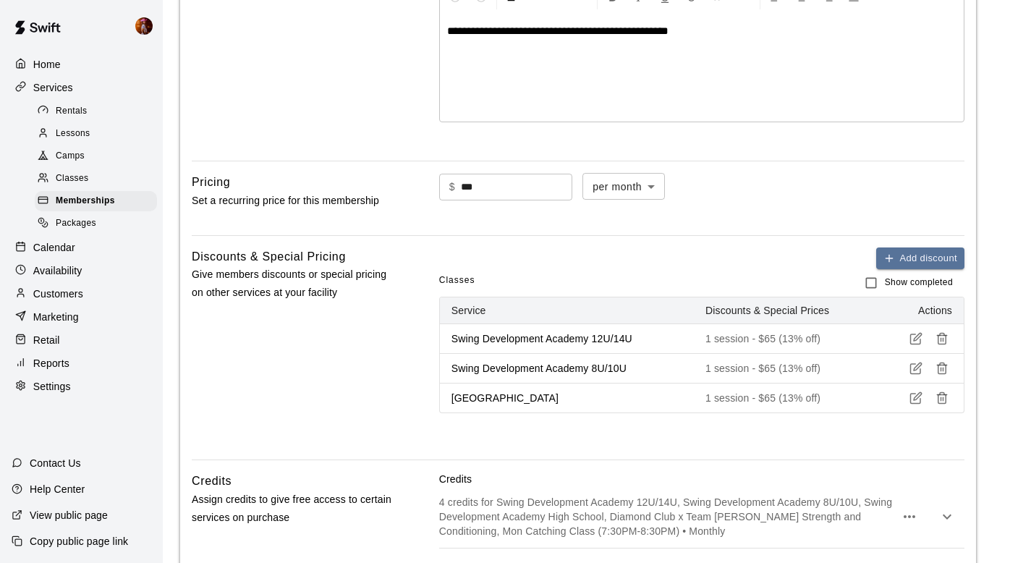
click at [64, 283] on div "Customers" at bounding box center [82, 294] width 140 height 22
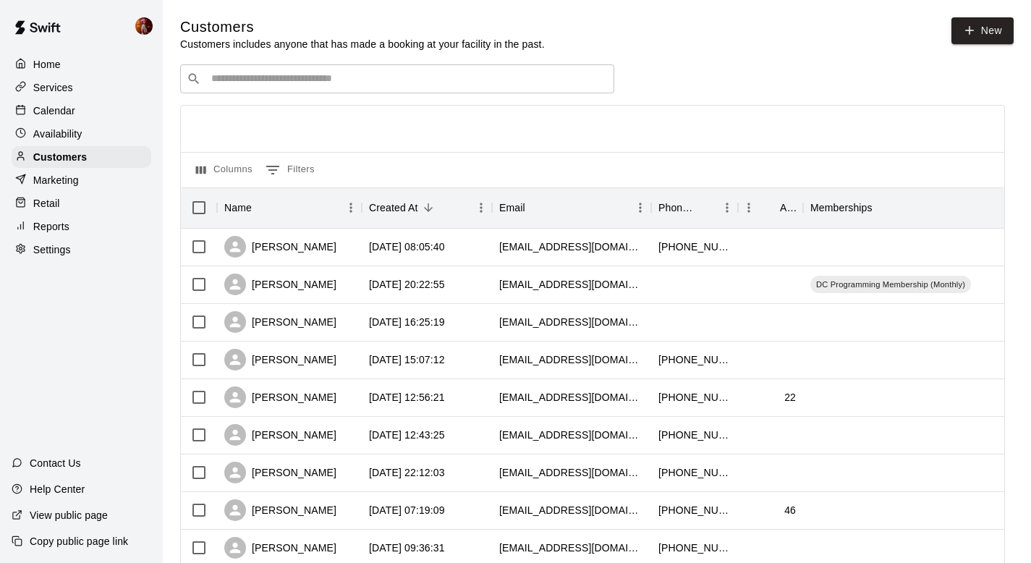
click at [276, 83] on input "Search customers by name or email" at bounding box center [407, 79] width 401 height 14
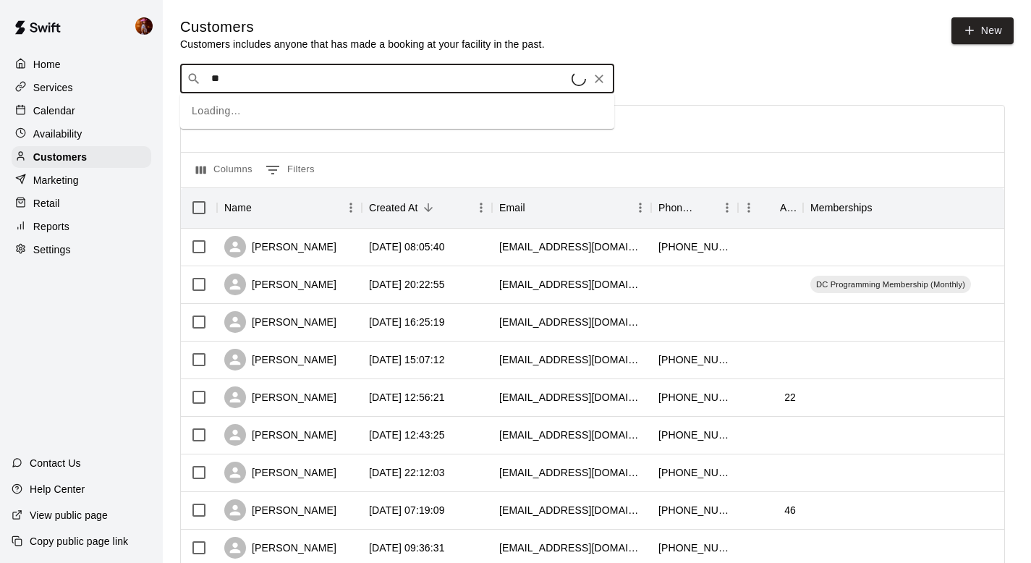
type input "*"
type input "******"
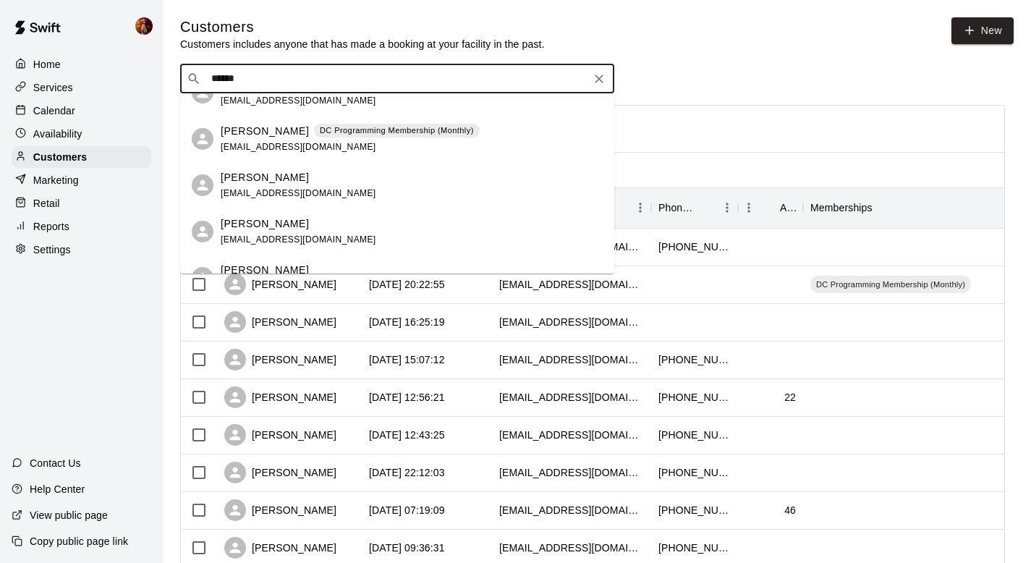
scroll to position [395, 0]
click at [256, 147] on span "[EMAIL_ADDRESS][DOMAIN_NAME]" at bounding box center [298, 146] width 155 height 10
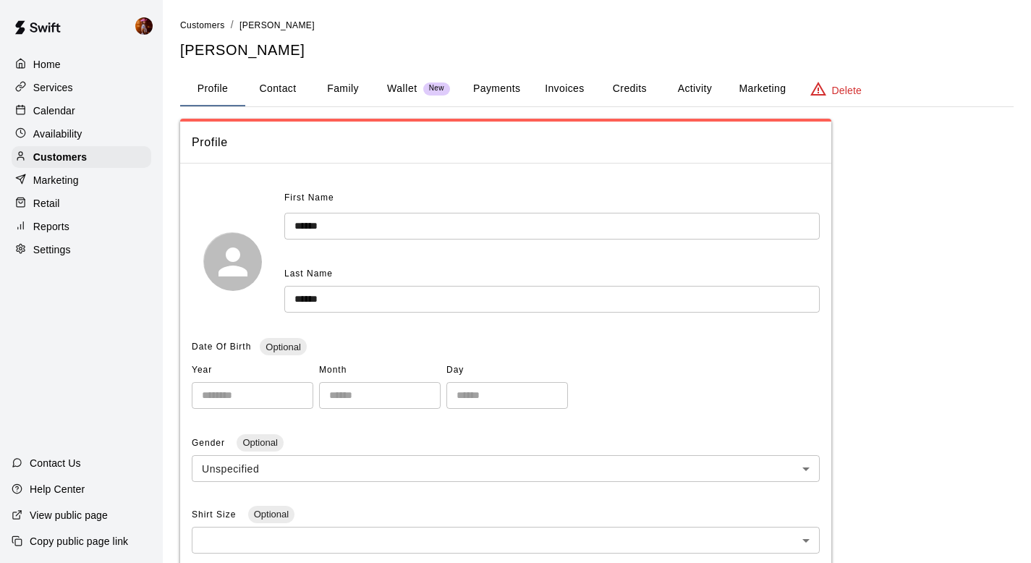
click at [716, 87] on button "Activity" at bounding box center [694, 89] width 65 height 35
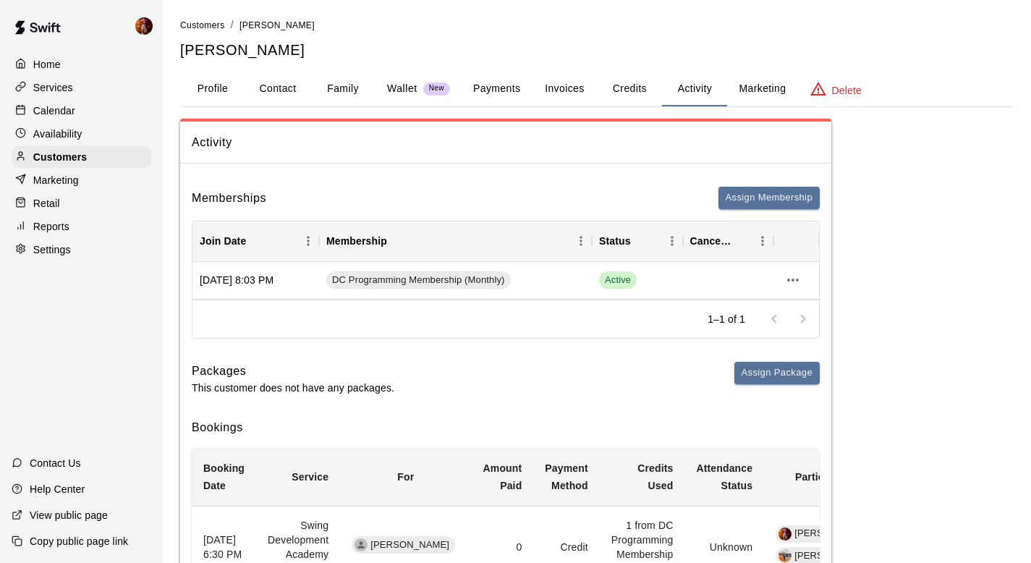
click at [636, 93] on button "Credits" at bounding box center [629, 89] width 65 height 35
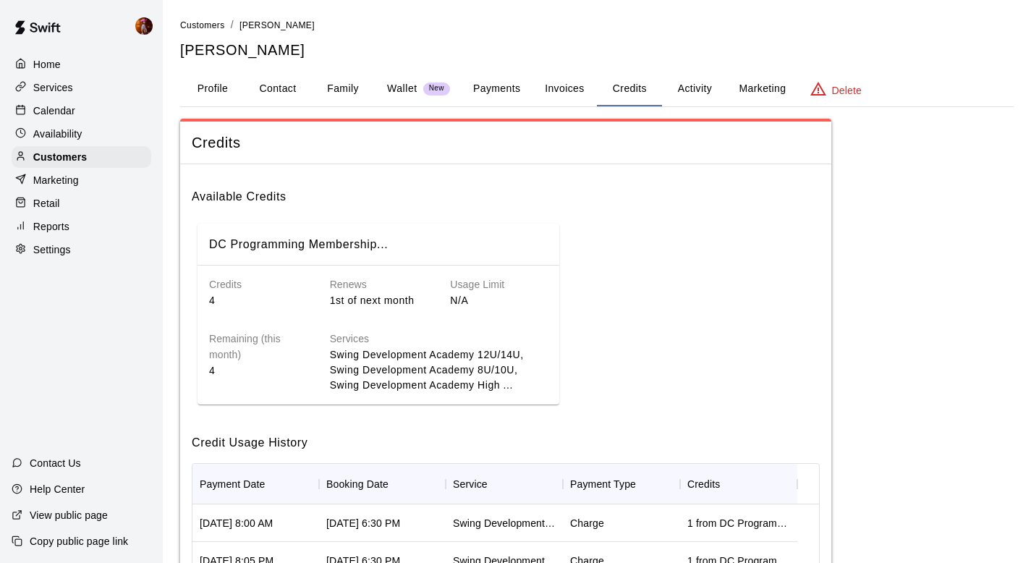
click at [558, 97] on button "Invoices" at bounding box center [564, 89] width 65 height 35
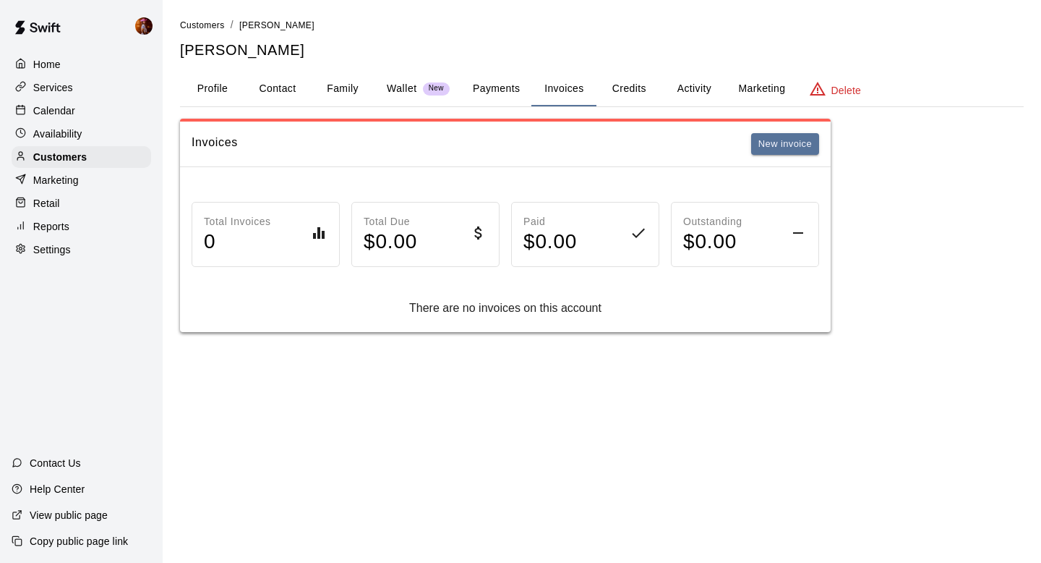
click at [689, 99] on button "Activity" at bounding box center [694, 89] width 65 height 35
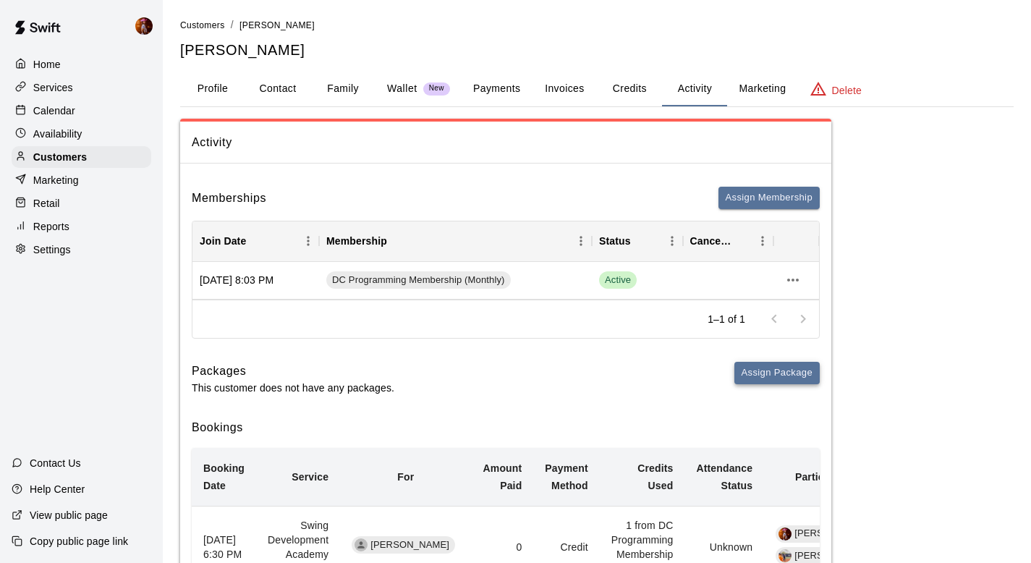
click at [745, 364] on button "Assign Package" at bounding box center [776, 373] width 85 height 22
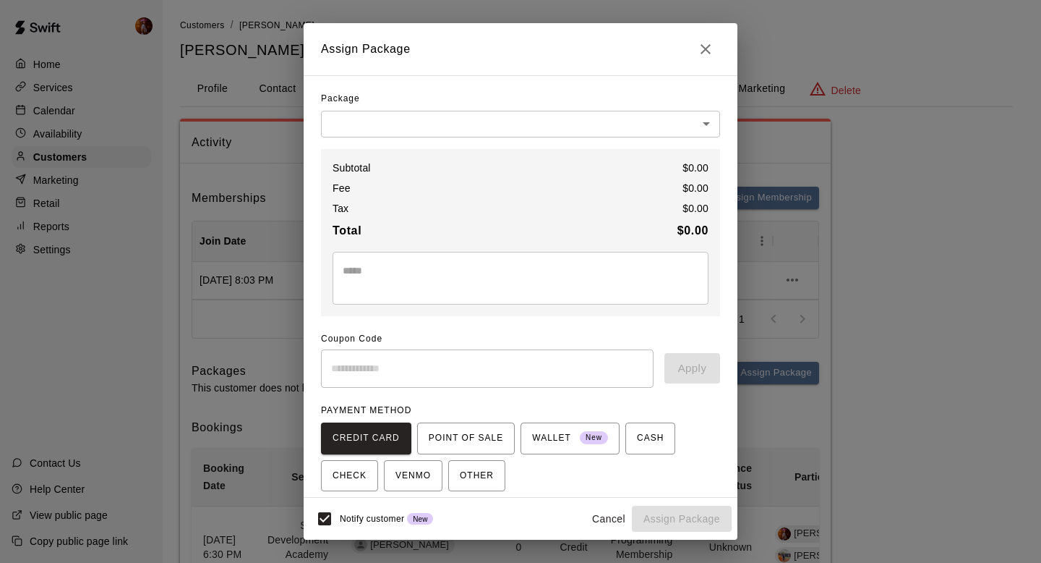
click at [328, 122] on body "Home Services Calendar Availability Customers Marketing Retail Reports Settings…" at bounding box center [520, 499] width 1041 height 998
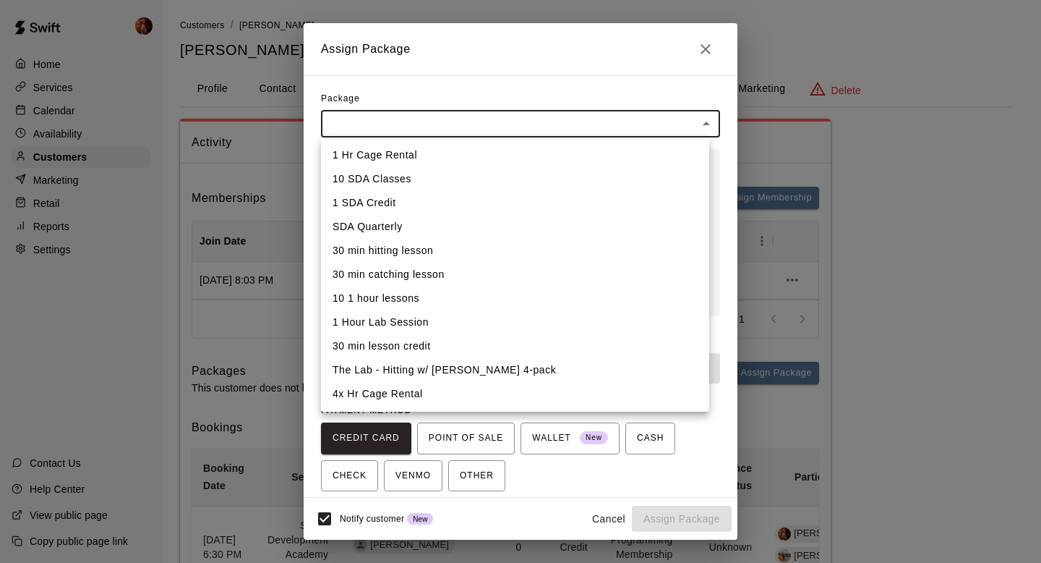
click at [393, 158] on li "1 Hr Cage Rental" at bounding box center [515, 155] width 388 height 24
type input "**********"
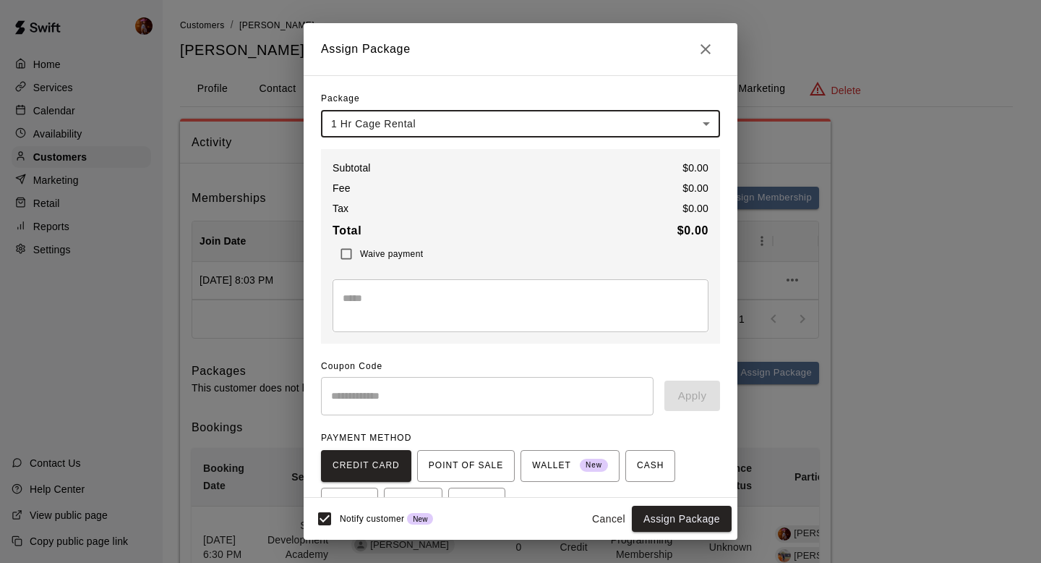
scroll to position [81, 0]
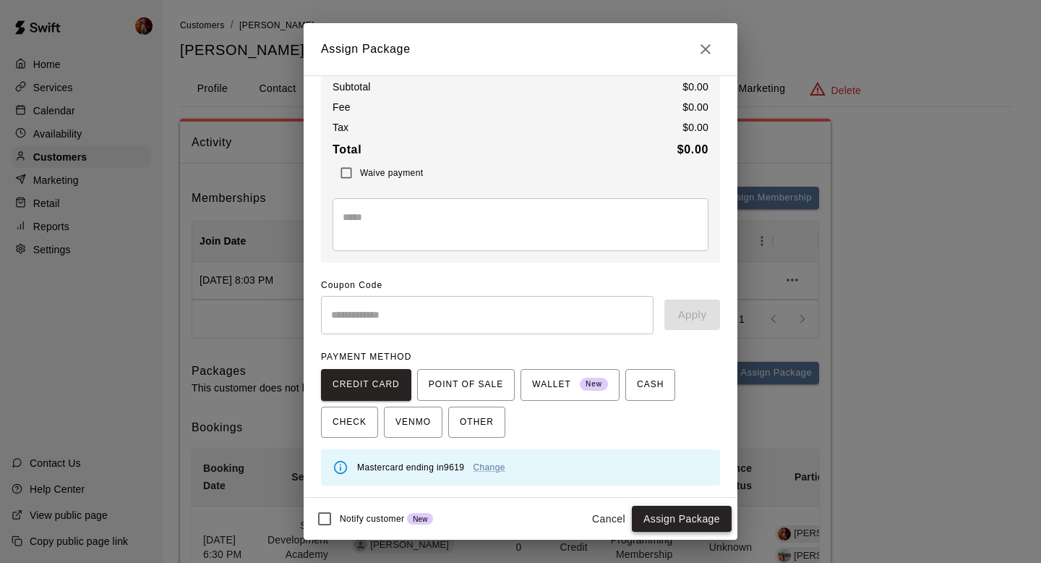
click at [656, 515] on button "Assign Package" at bounding box center [682, 519] width 100 height 27
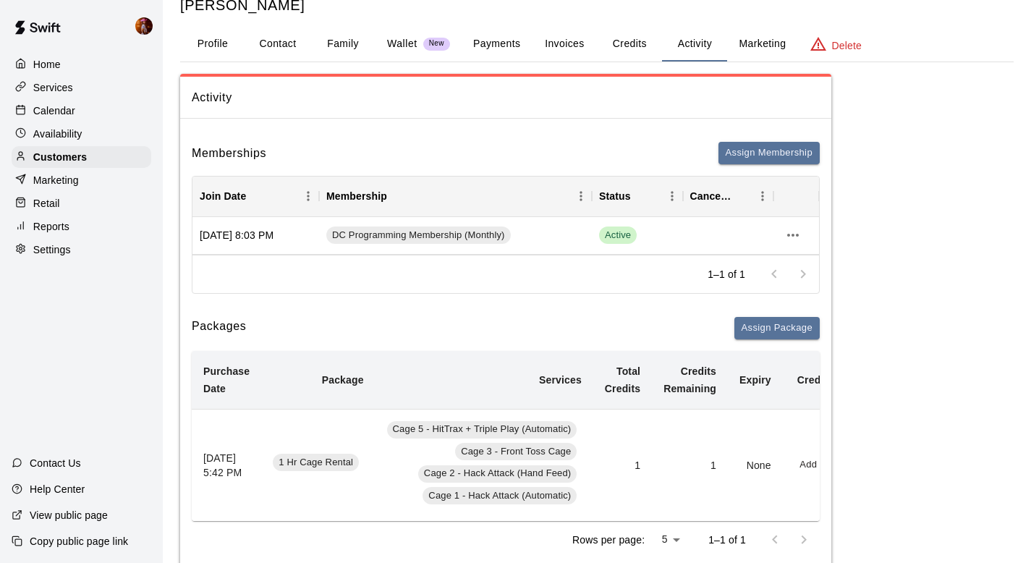
scroll to position [0, 0]
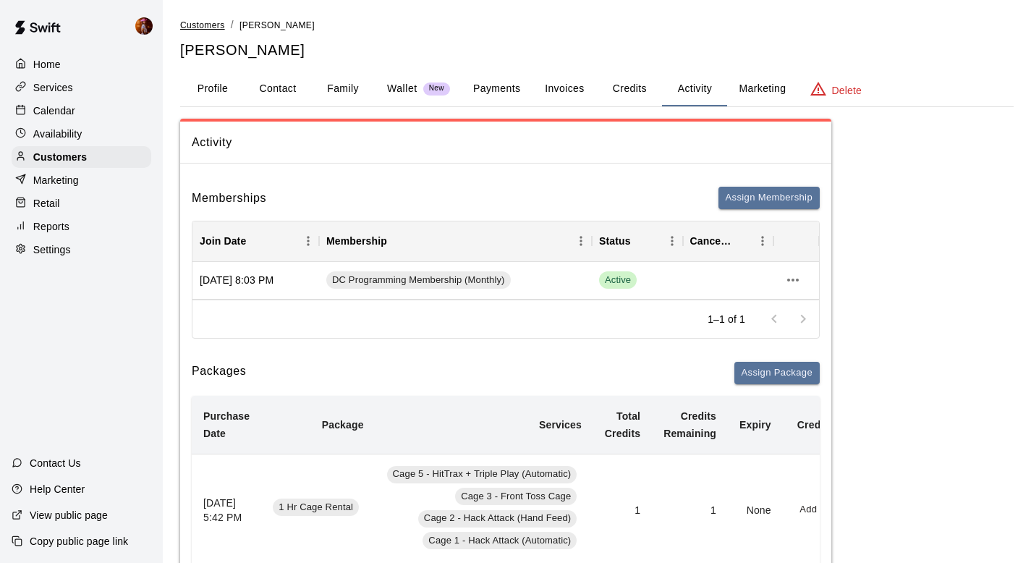
click at [216, 22] on span "Customers" at bounding box center [202, 25] width 45 height 10
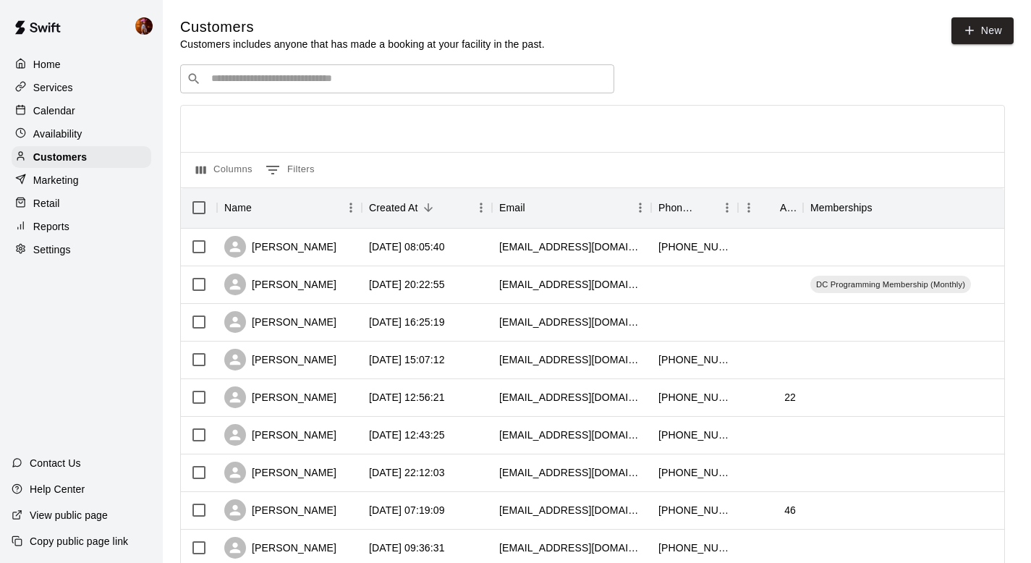
click at [261, 90] on div "​ ​" at bounding box center [397, 78] width 434 height 29
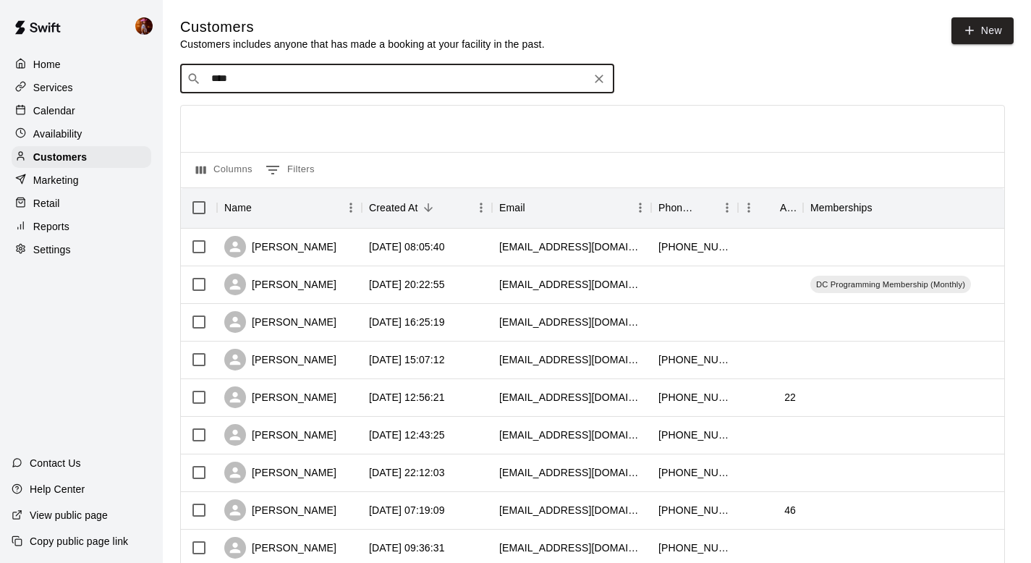
type input "*****"
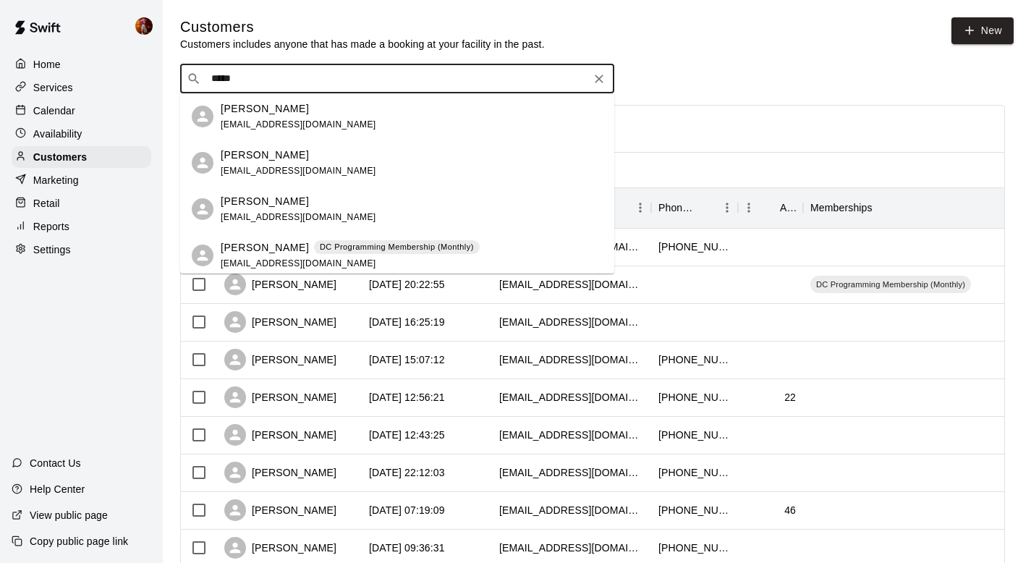
click at [302, 250] on div "[PERSON_NAME] DC Programming Membership (Monthly)" at bounding box center [350, 247] width 259 height 15
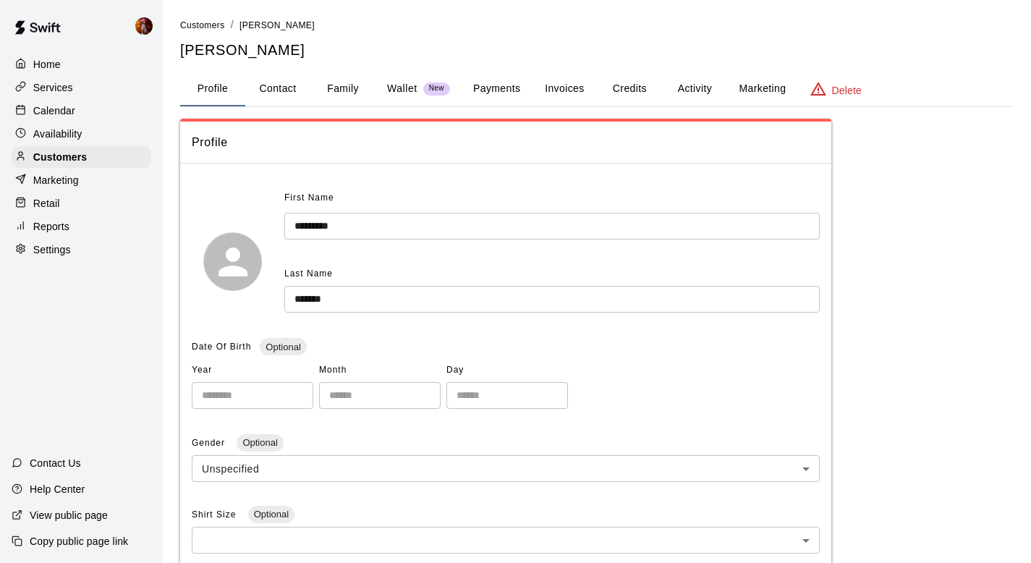
click at [670, 96] on button "Activity" at bounding box center [694, 89] width 65 height 35
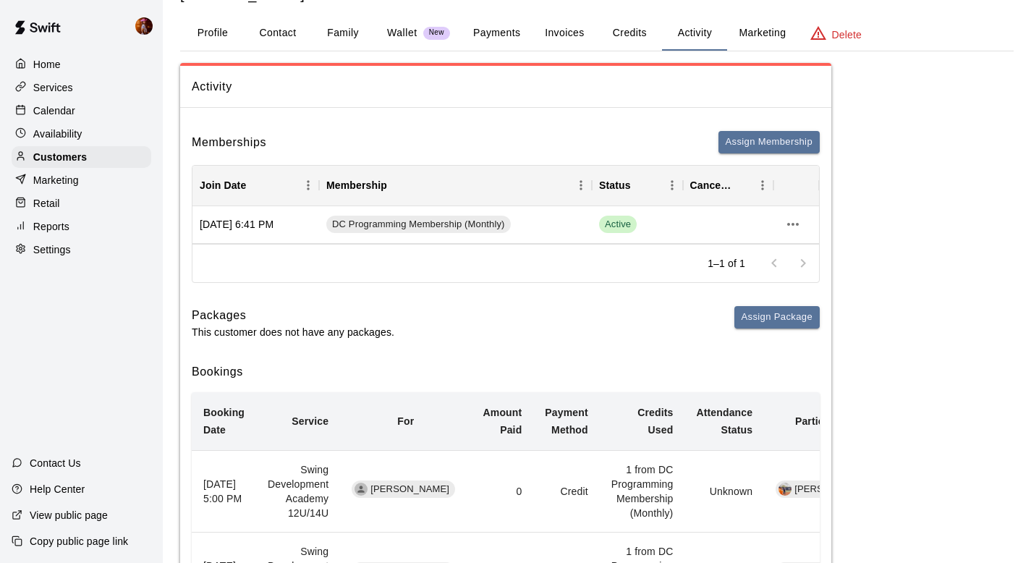
scroll to position [71, 0]
